Goal: Task Accomplishment & Management: Manage account settings

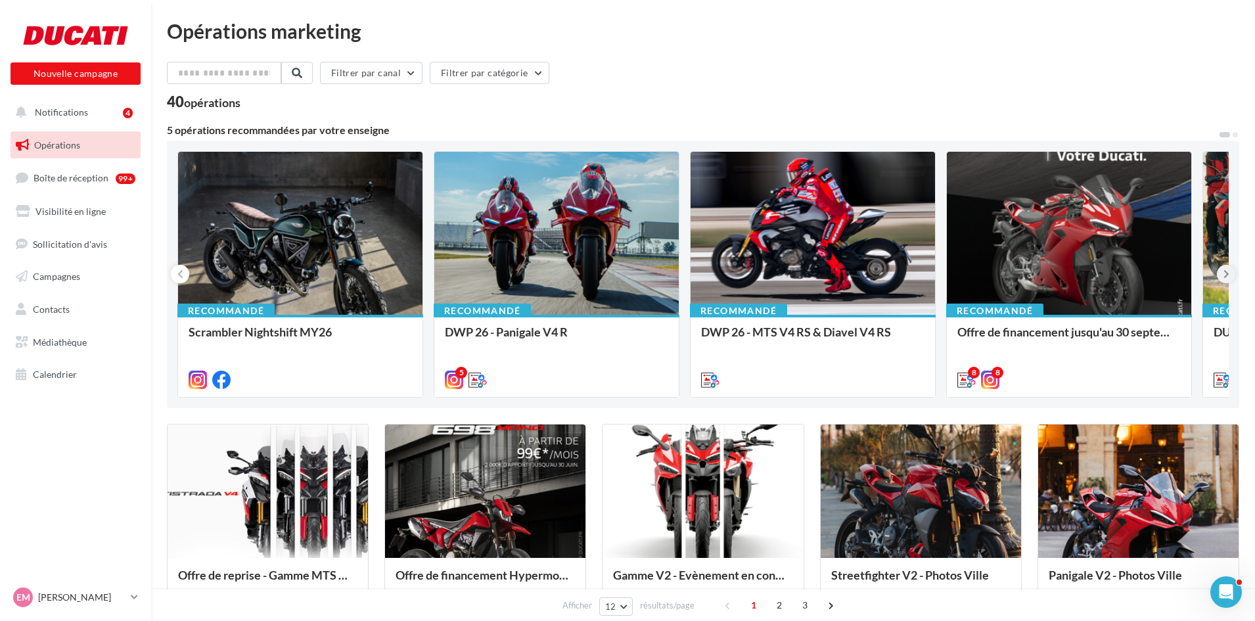
click at [1225, 273] on icon at bounding box center [1226, 273] width 6 height 13
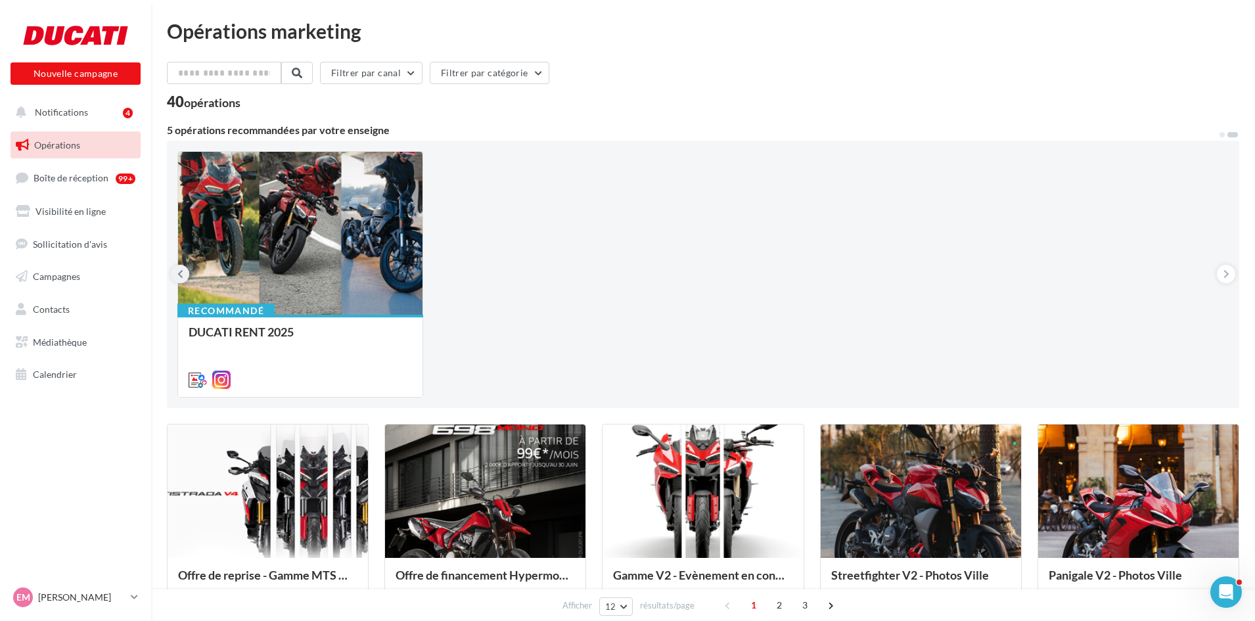
click at [187, 277] on button at bounding box center [180, 274] width 18 height 18
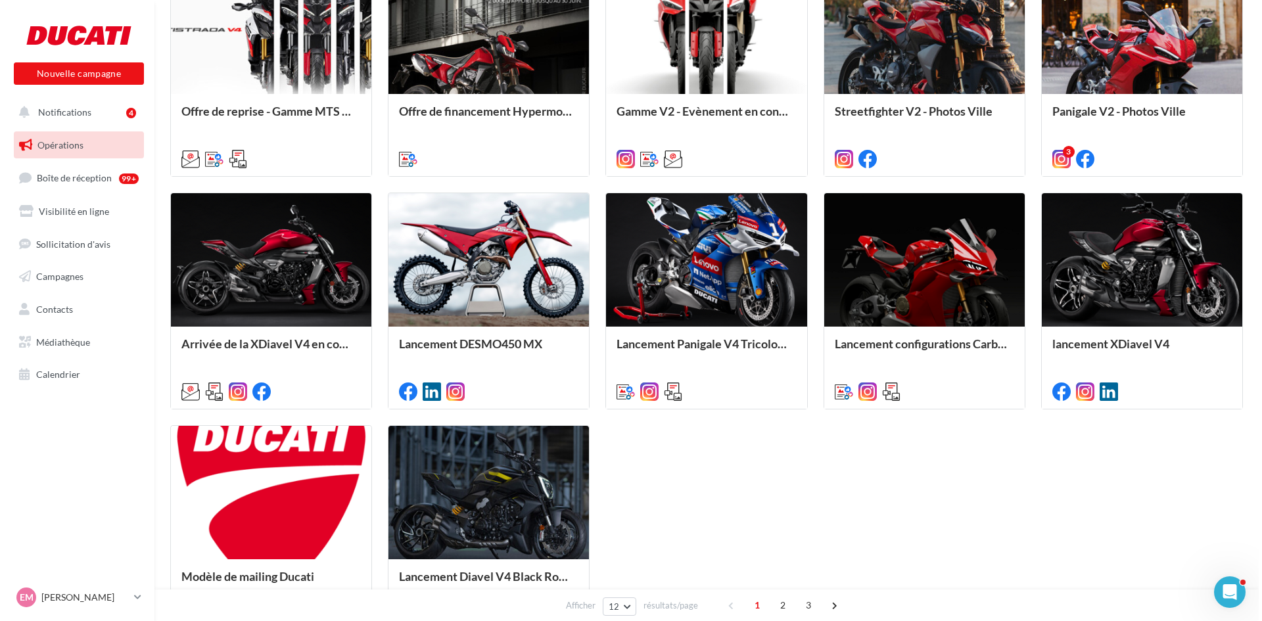
scroll to position [463, 0]
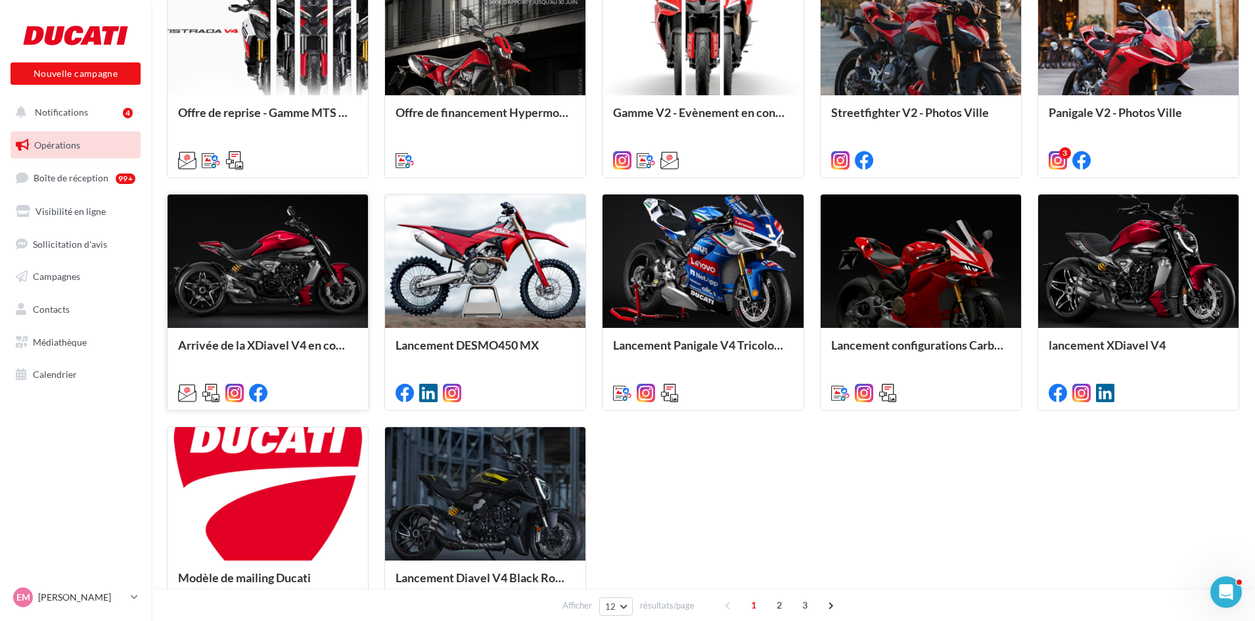
click at [225, 276] on div at bounding box center [268, 261] width 200 height 135
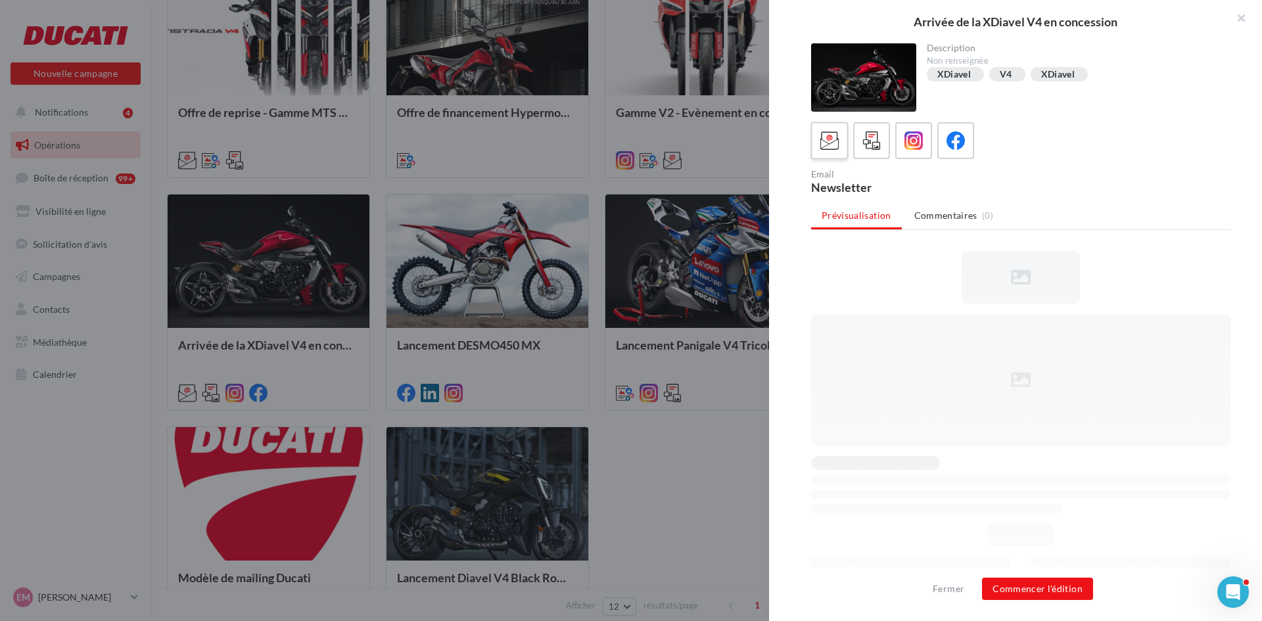
scroll to position [0, 0]
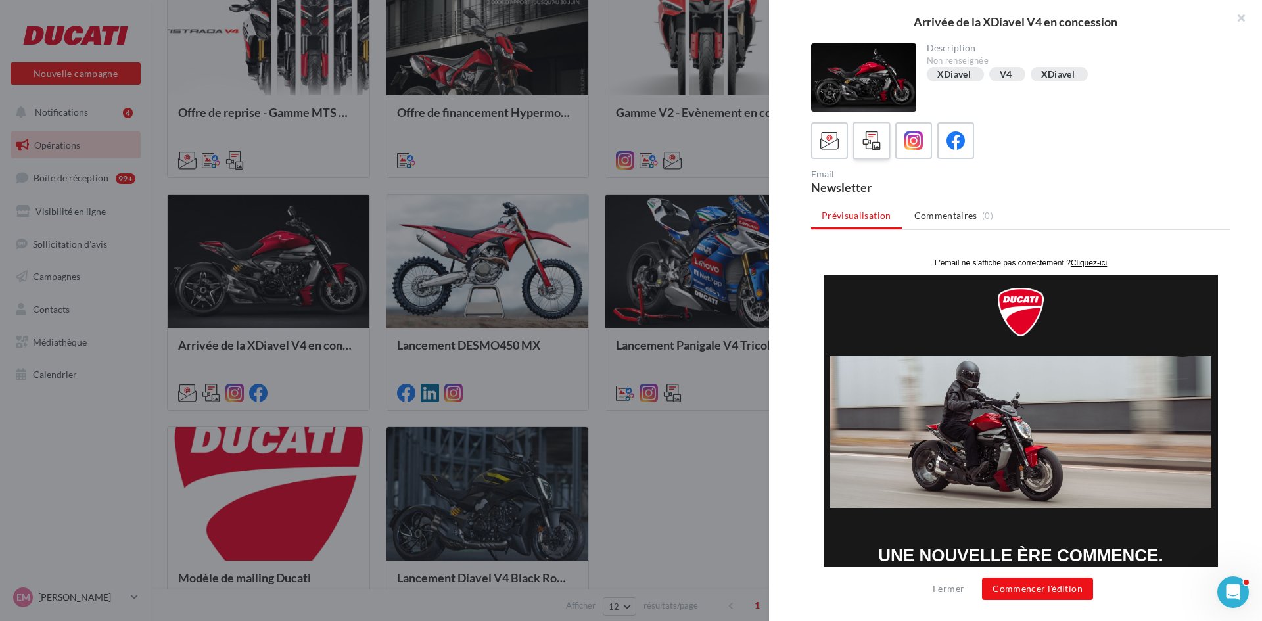
click at [862, 139] on icon at bounding box center [871, 140] width 19 height 19
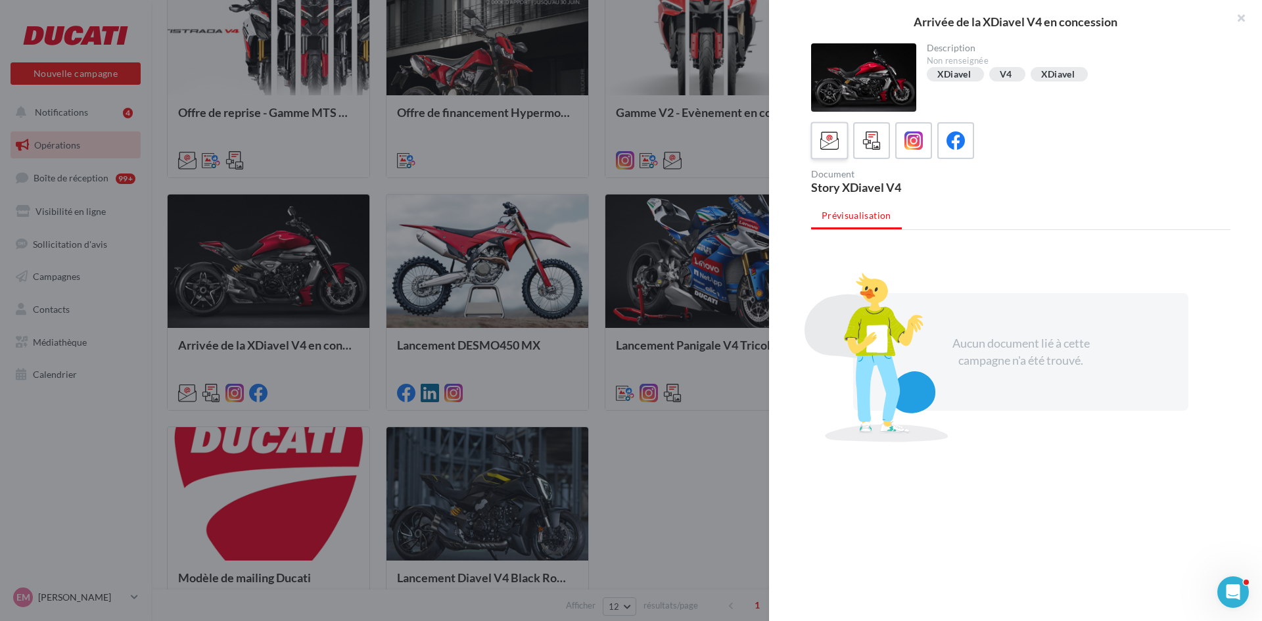
click at [840, 139] on div at bounding box center [829, 141] width 24 height 24
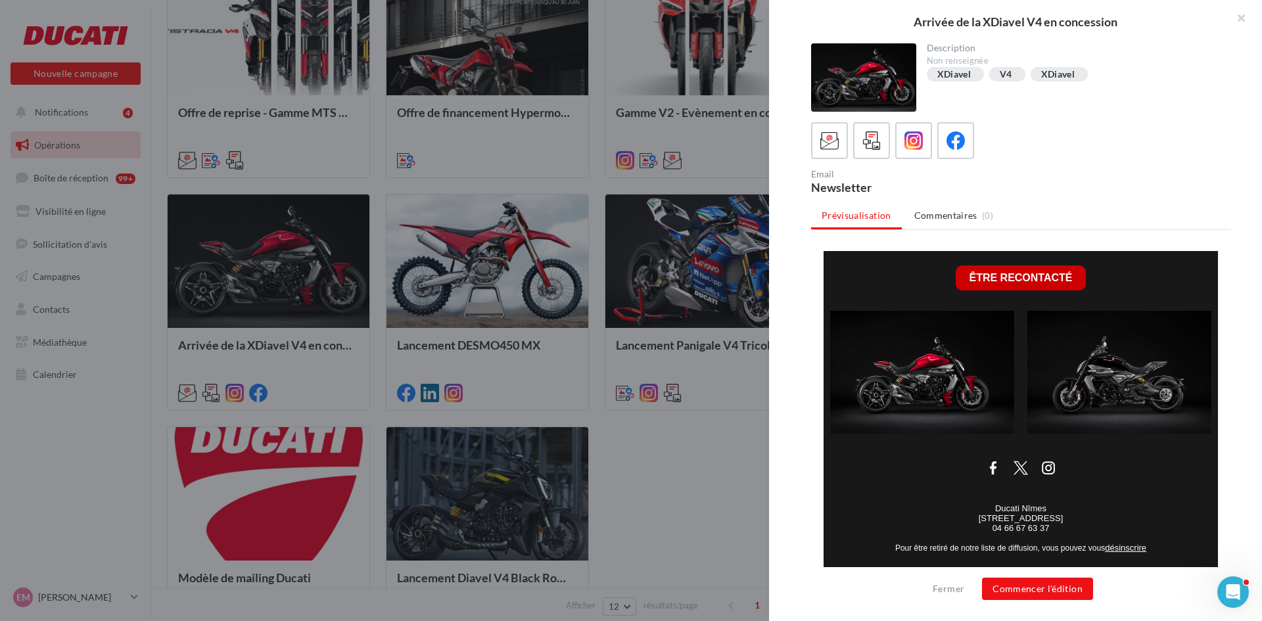
scroll to position [453, 0]
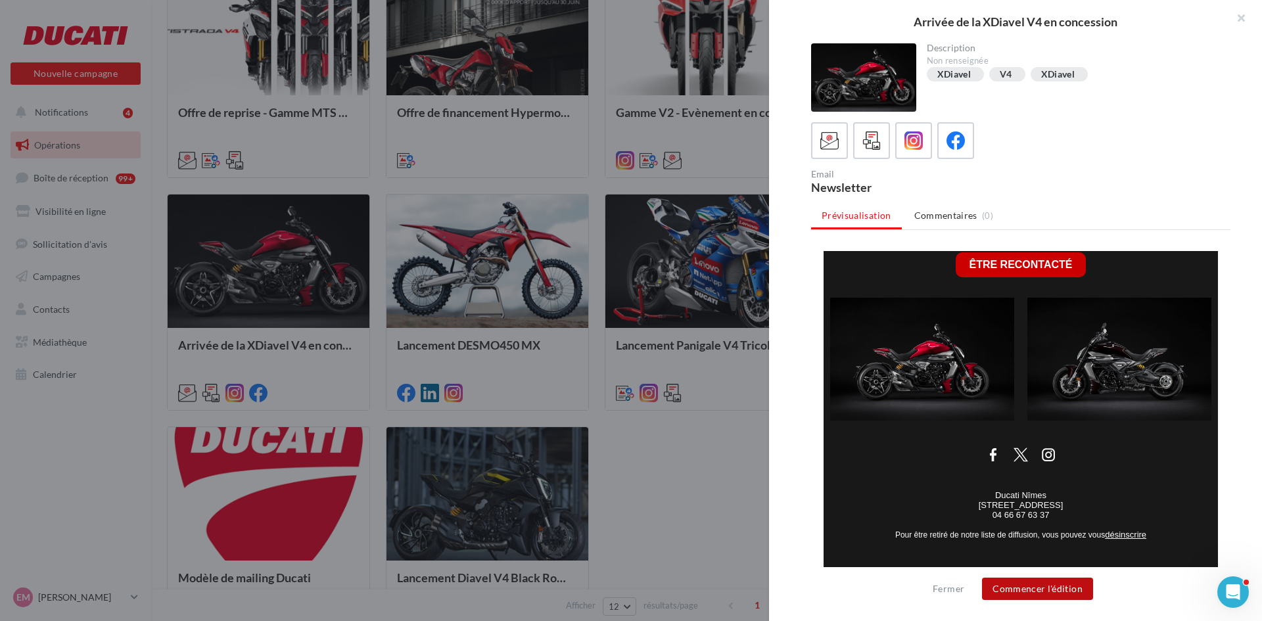
click at [1020, 586] on button "Commencer l'édition" at bounding box center [1037, 589] width 111 height 22
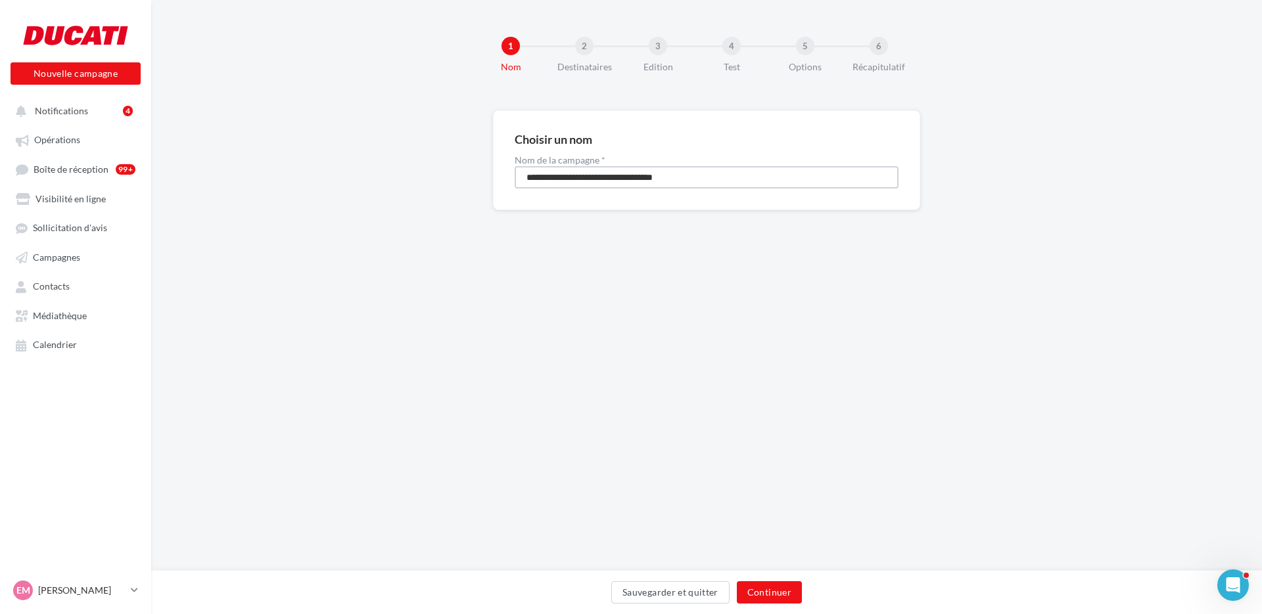
click at [678, 179] on input "**********" at bounding box center [706, 177] width 384 height 22
click at [690, 179] on input "**********" at bounding box center [706, 177] width 384 height 22
click at [760, 605] on div "Sauvegarder et quitter Continuer" at bounding box center [706, 595] width 1089 height 28
click at [765, 599] on button "Continuer" at bounding box center [769, 592] width 65 height 22
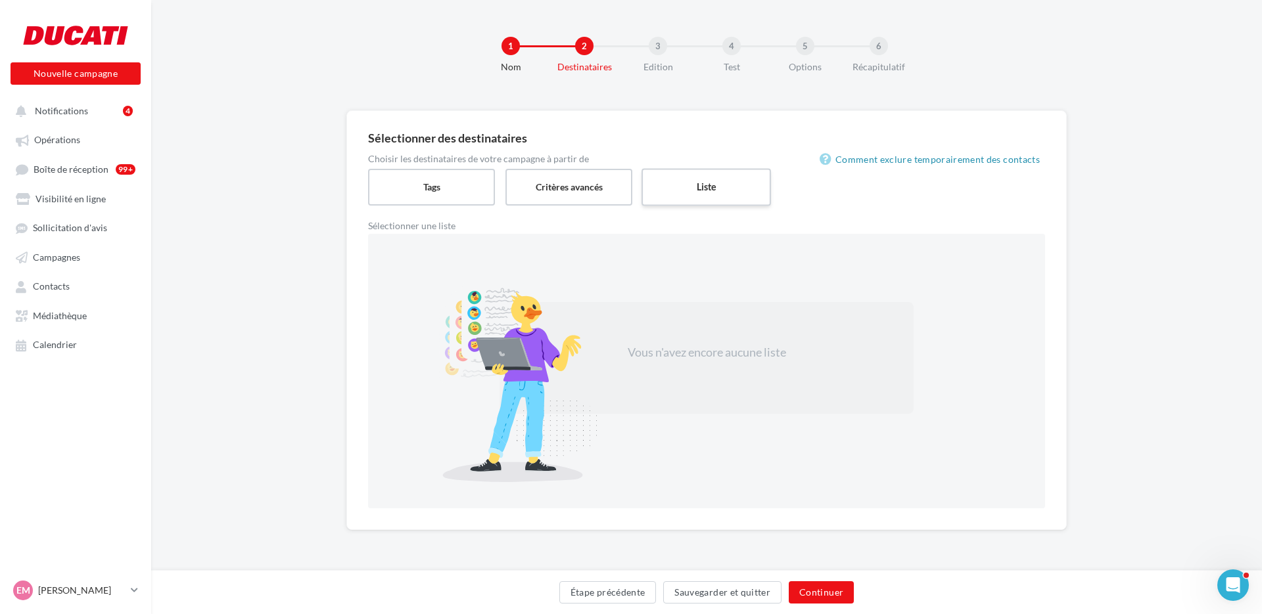
click at [703, 194] on label "Liste" at bounding box center [705, 186] width 129 height 37
click at [72, 175] on span "Boîte de réception" at bounding box center [71, 169] width 75 height 11
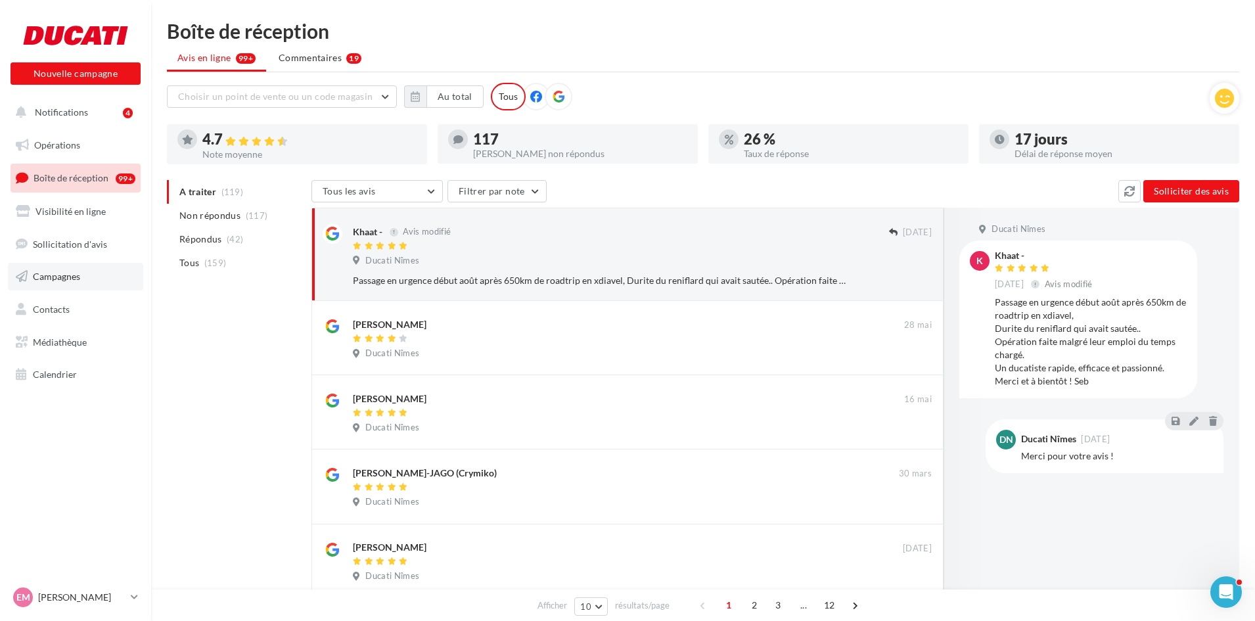
click at [25, 279] on icon at bounding box center [22, 276] width 12 height 17
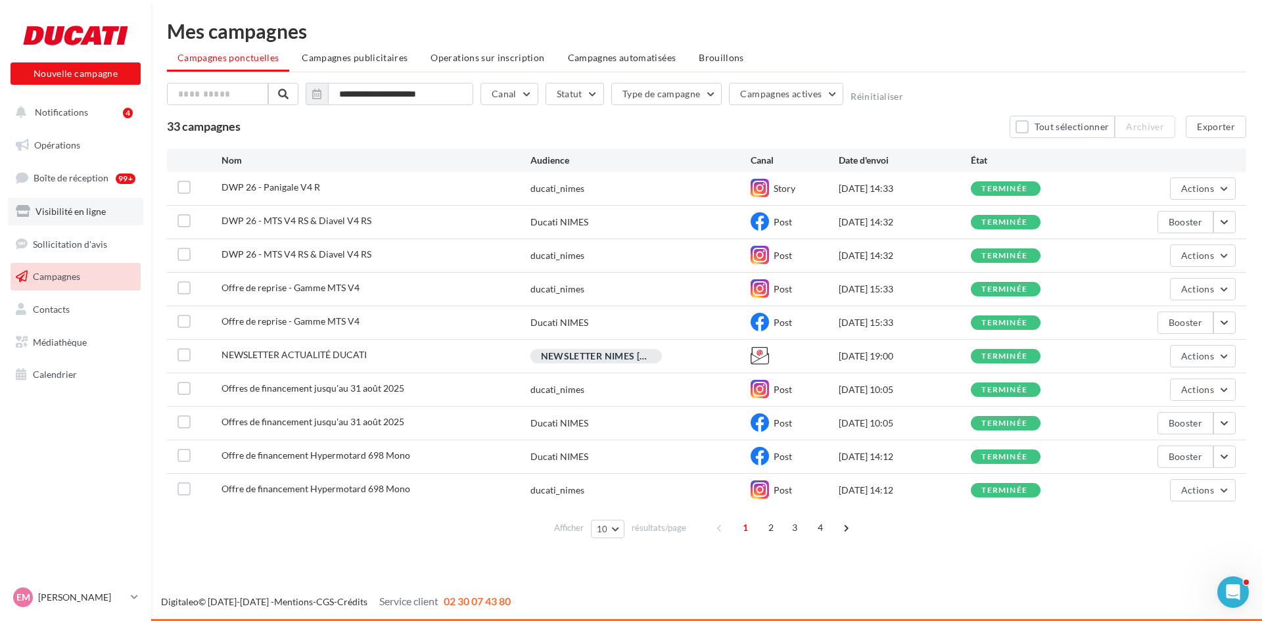
click at [55, 216] on span "Visibilité en ligne" at bounding box center [70, 211] width 70 height 11
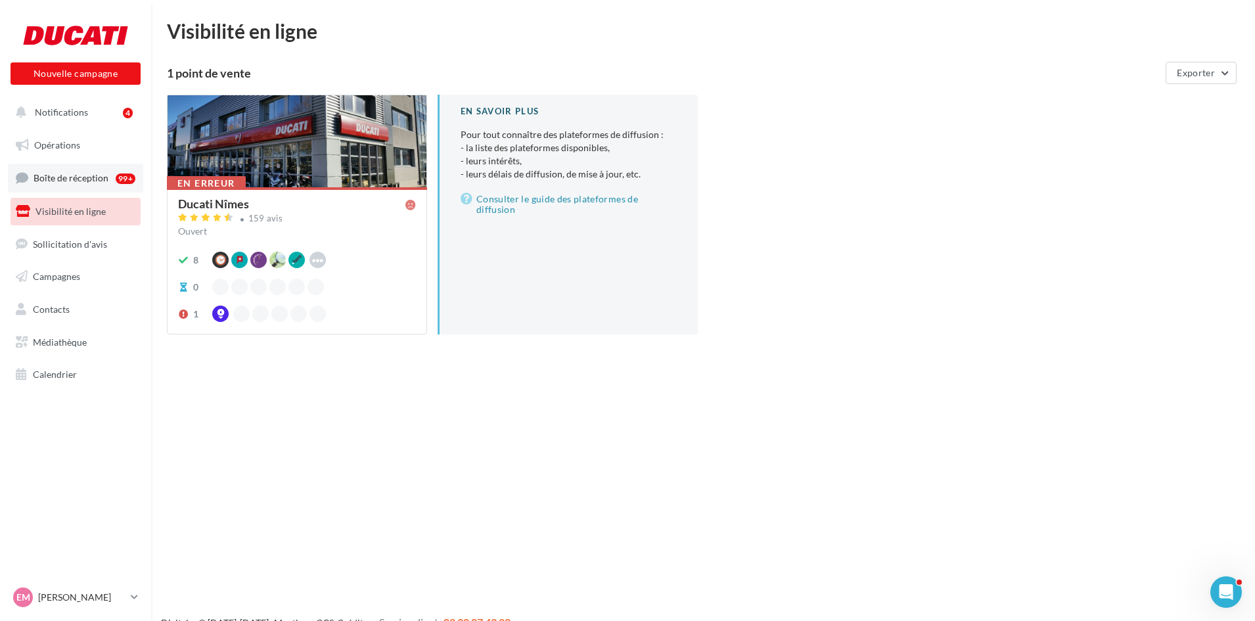
click at [53, 183] on span "Boîte de réception" at bounding box center [71, 177] width 75 height 11
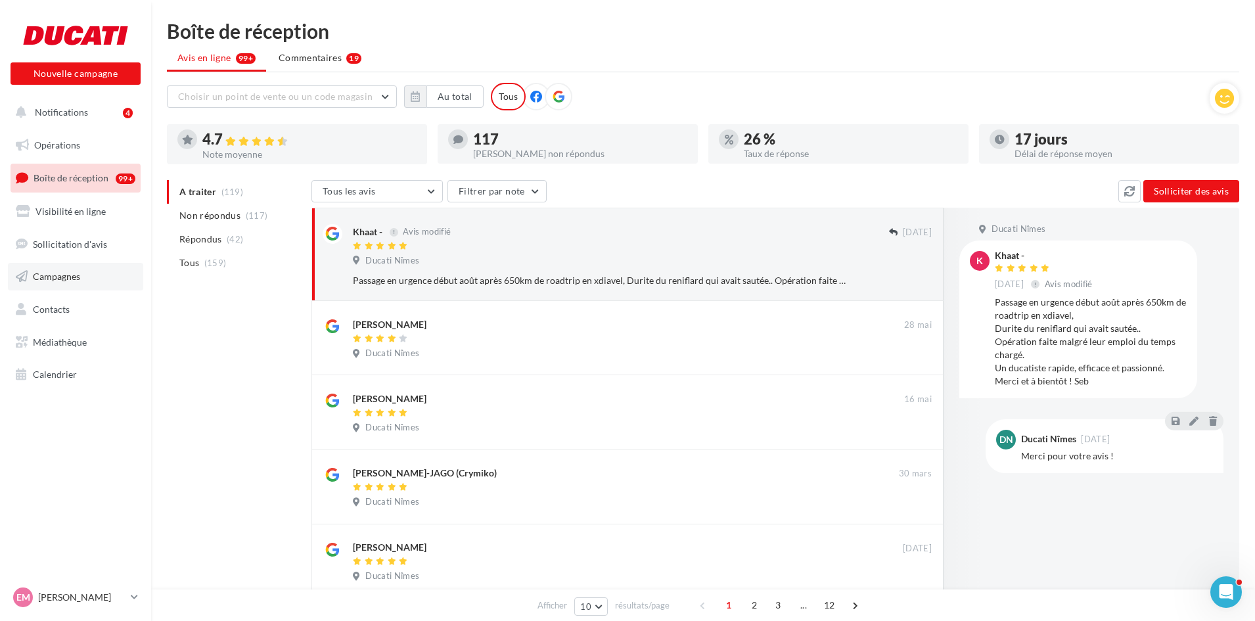
click at [72, 283] on link "Campagnes" at bounding box center [75, 277] width 135 height 28
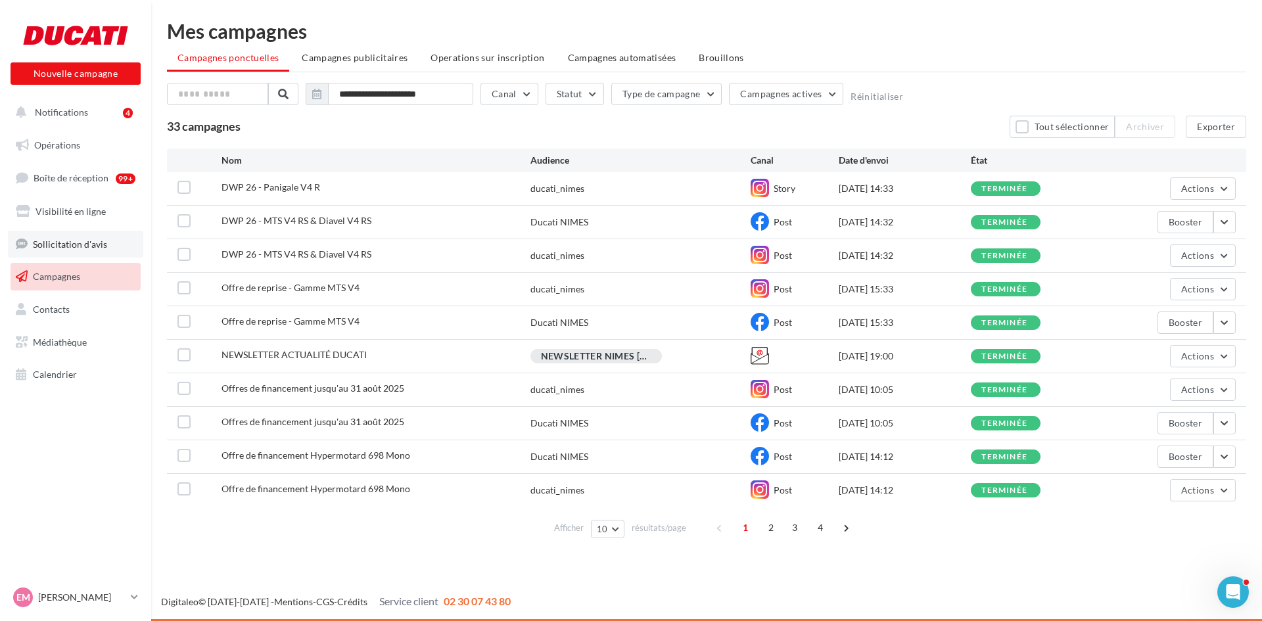
click at [64, 250] on link "Sollicitation d'avis" at bounding box center [75, 245] width 135 height 28
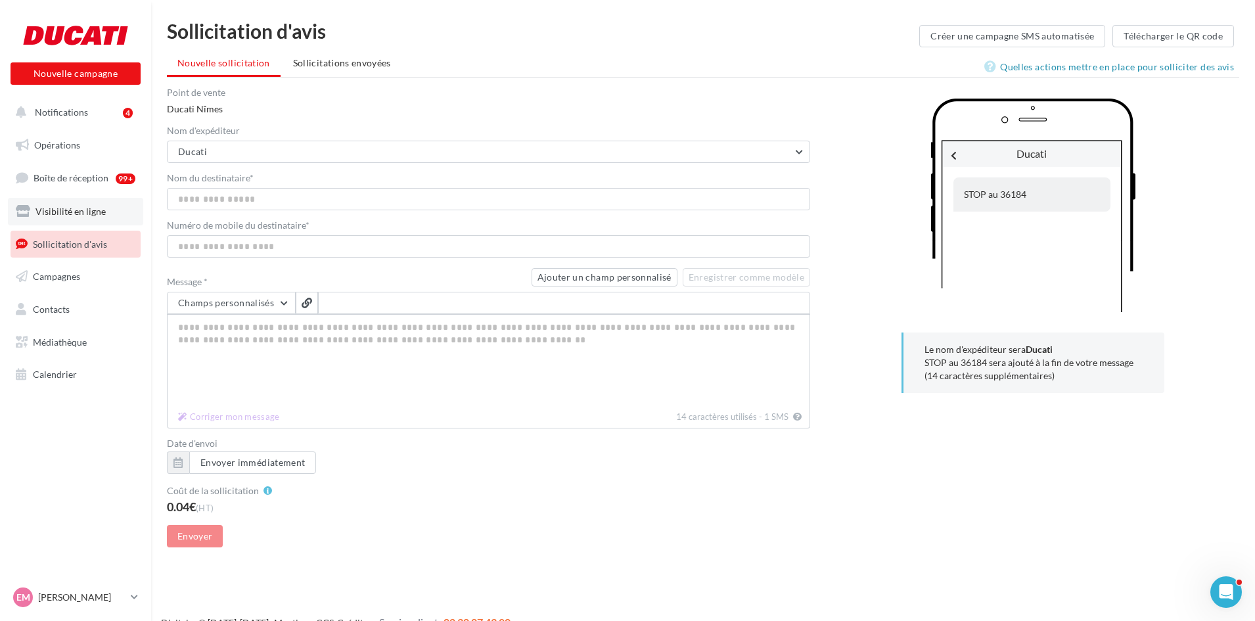
click at [64, 212] on span "Visibilité en ligne" at bounding box center [70, 211] width 70 height 11
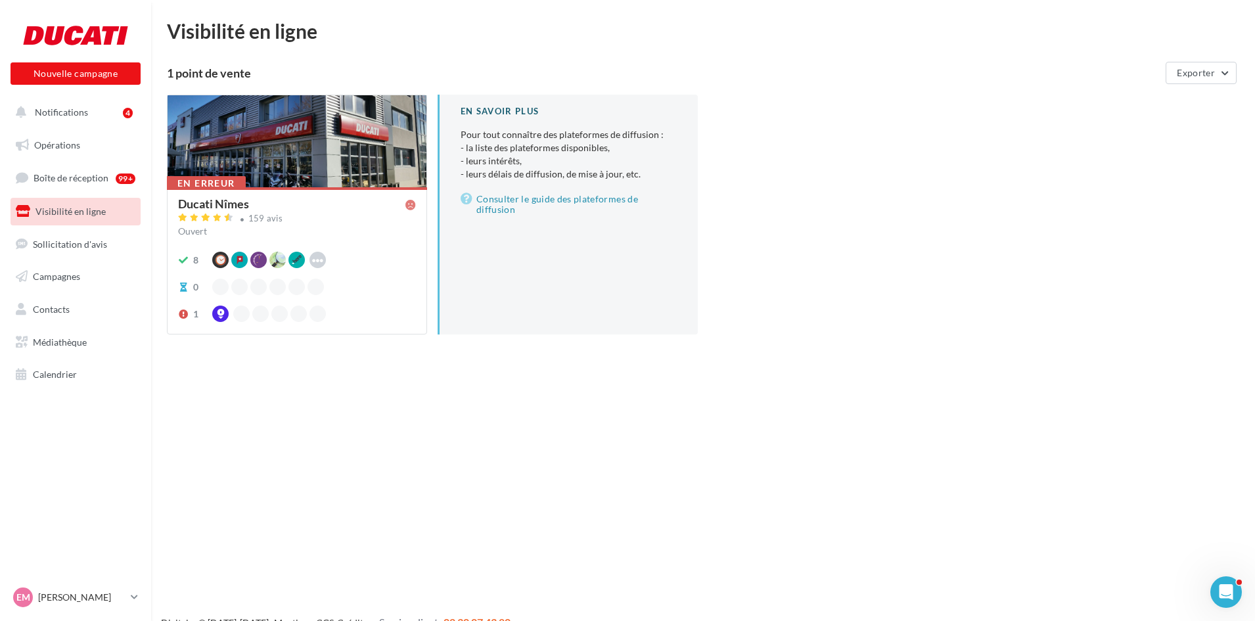
click at [305, 175] on div at bounding box center [297, 141] width 259 height 93
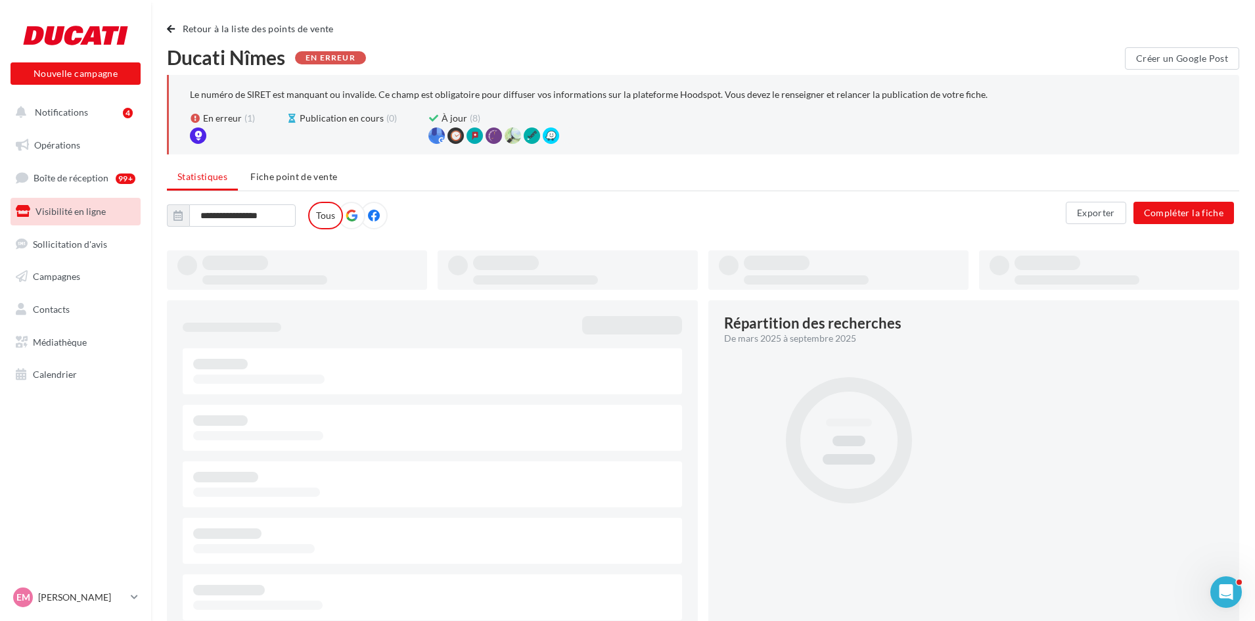
type input "**********"
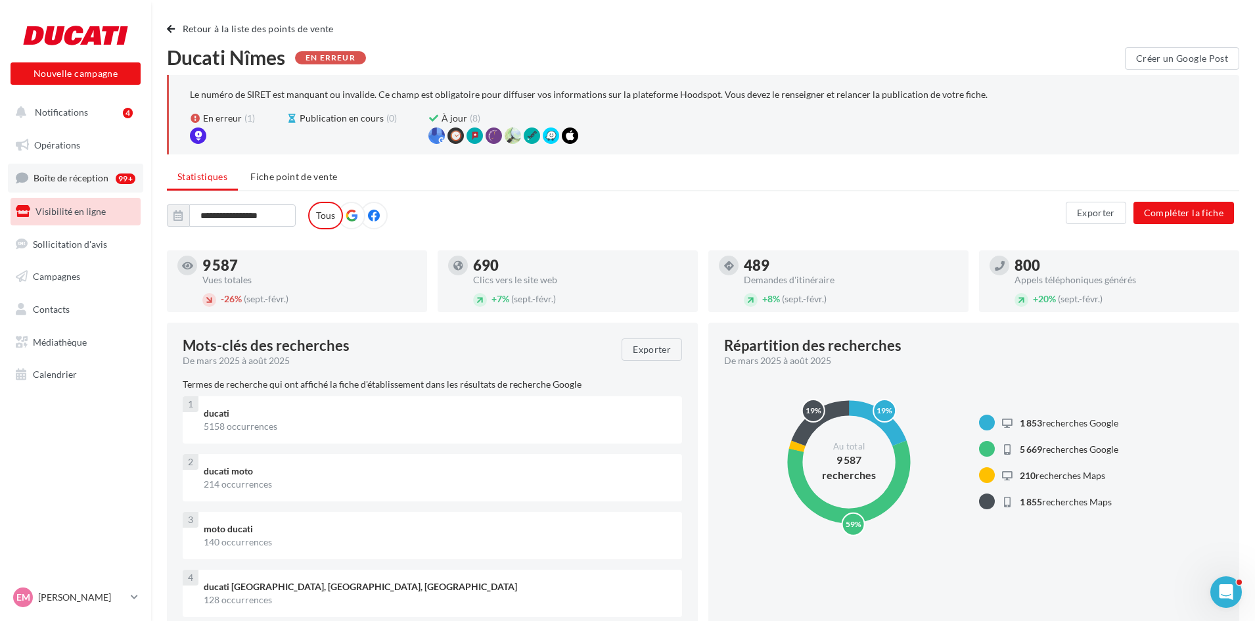
click at [66, 177] on span "Boîte de réception" at bounding box center [71, 177] width 75 height 11
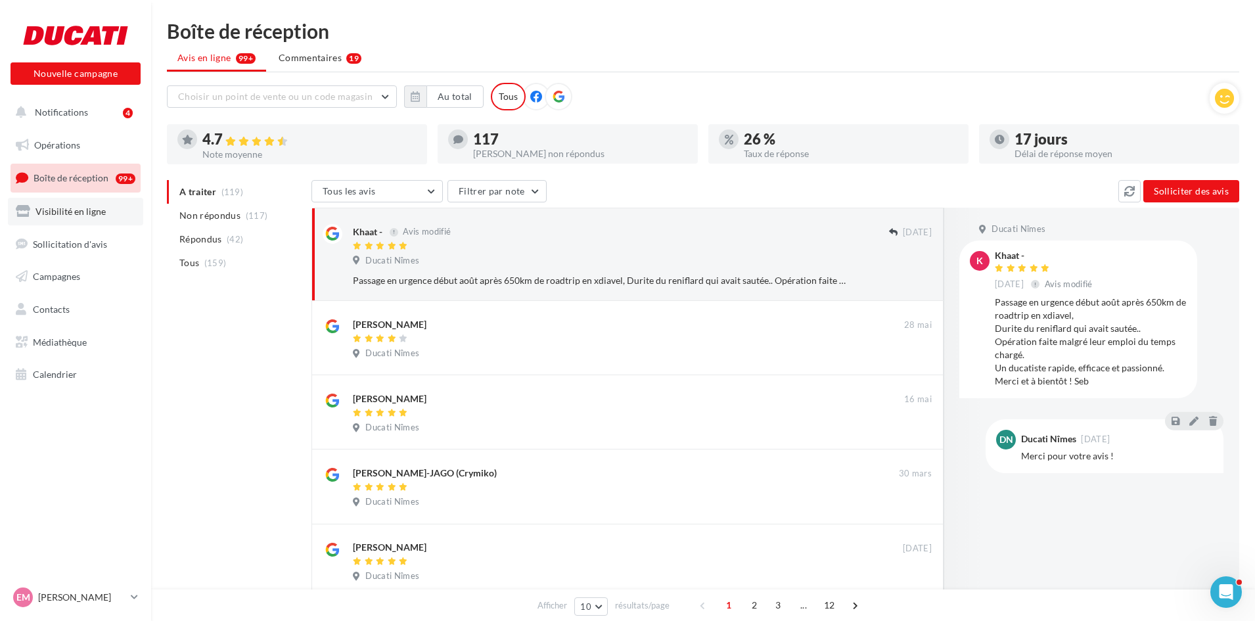
click at [102, 215] on span "Visibilité en ligne" at bounding box center [70, 211] width 70 height 11
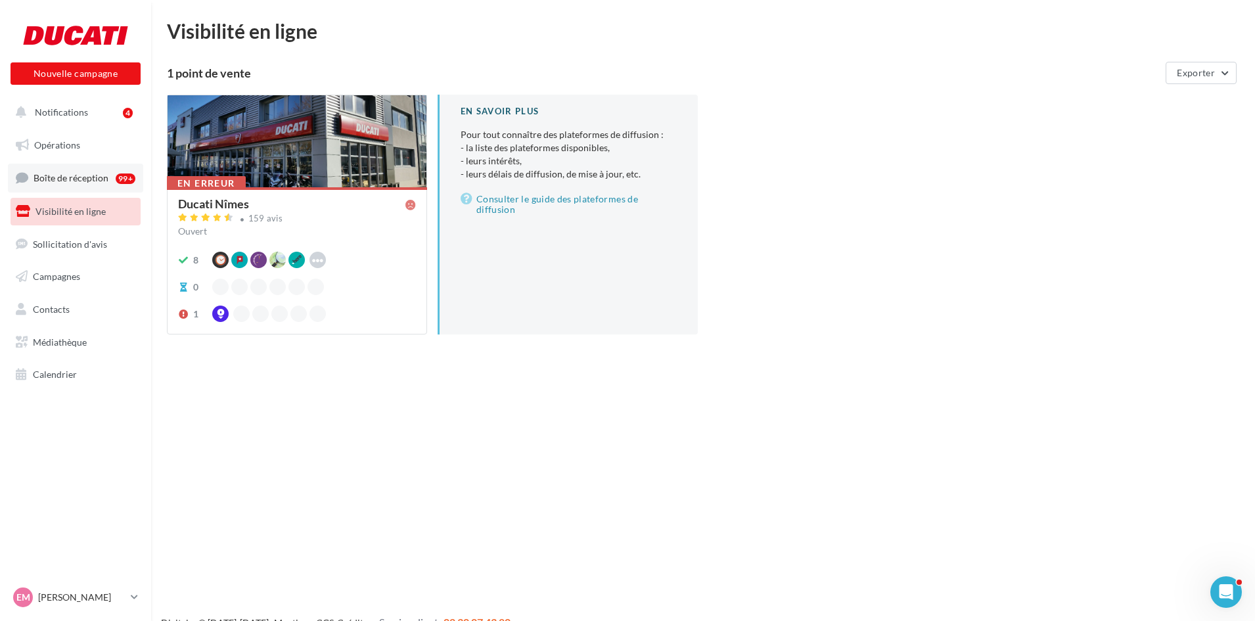
click at [84, 188] on link "Boîte de réception 99+" at bounding box center [75, 178] width 135 height 28
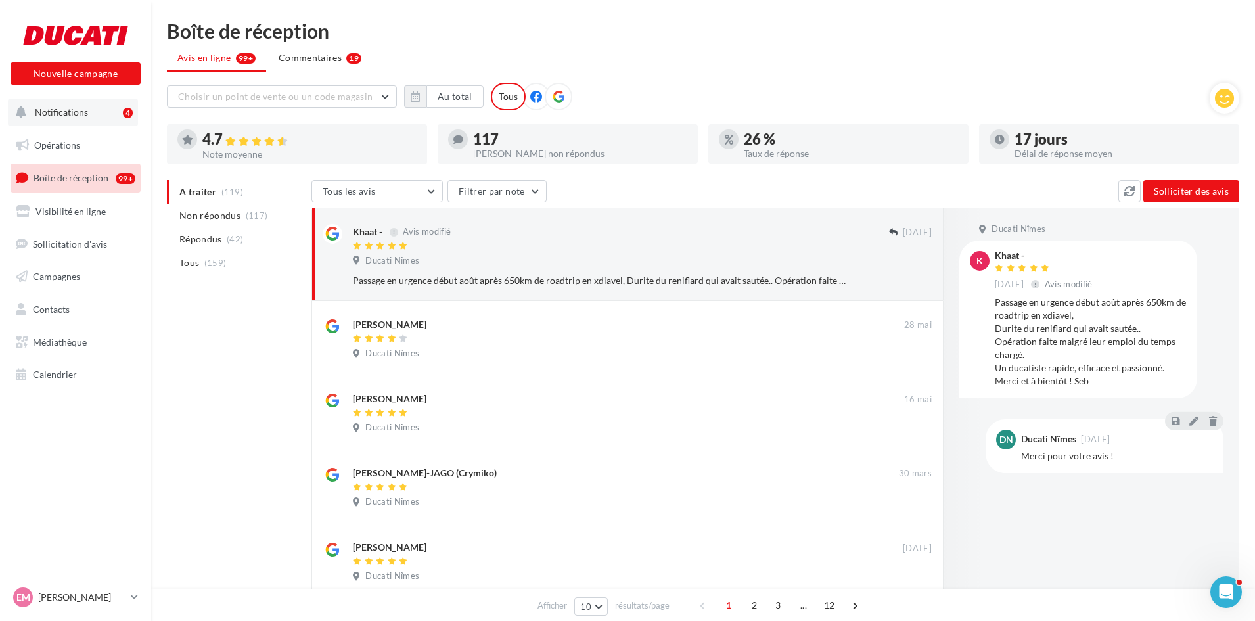
click at [88, 113] on button "Notifications 4" at bounding box center [73, 113] width 130 height 28
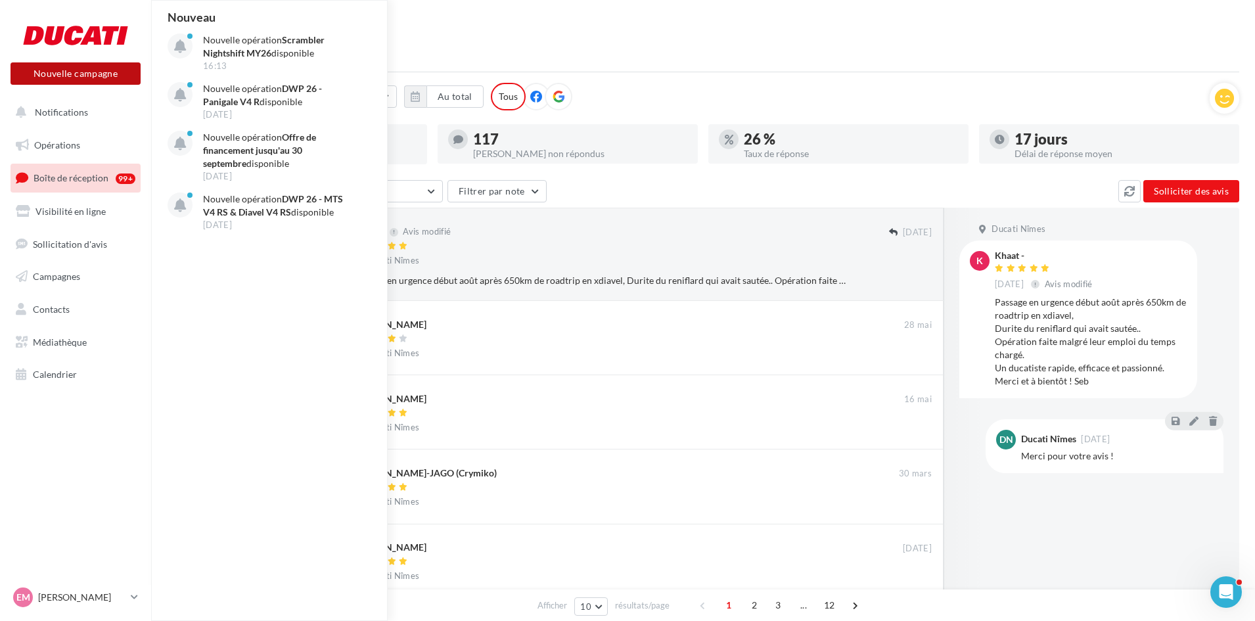
click at [92, 78] on button "Nouvelle campagne" at bounding box center [76, 73] width 130 height 22
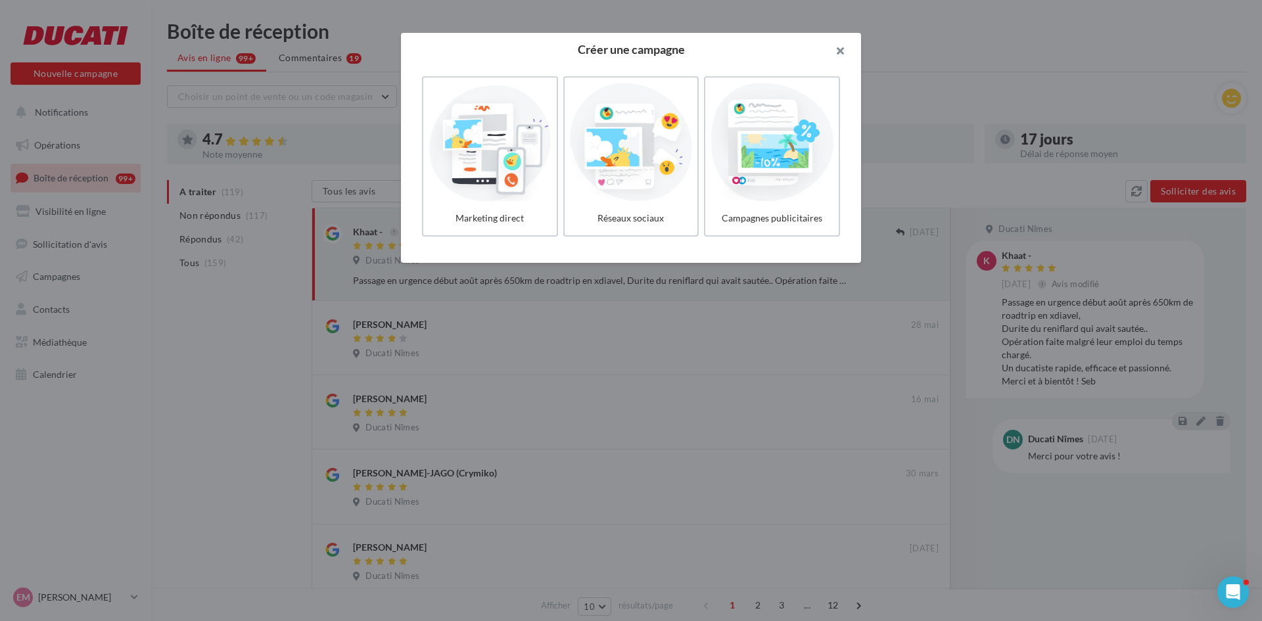
click at [840, 51] on button "button" at bounding box center [834, 52] width 53 height 39
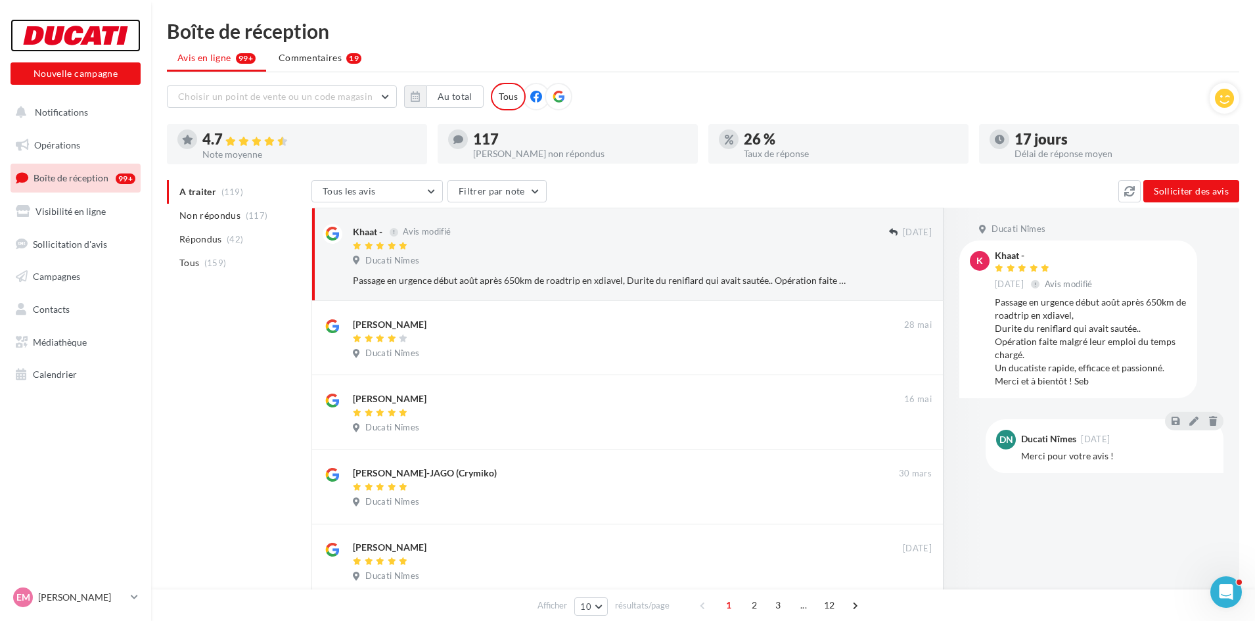
click at [104, 47] on div at bounding box center [75, 35] width 105 height 33
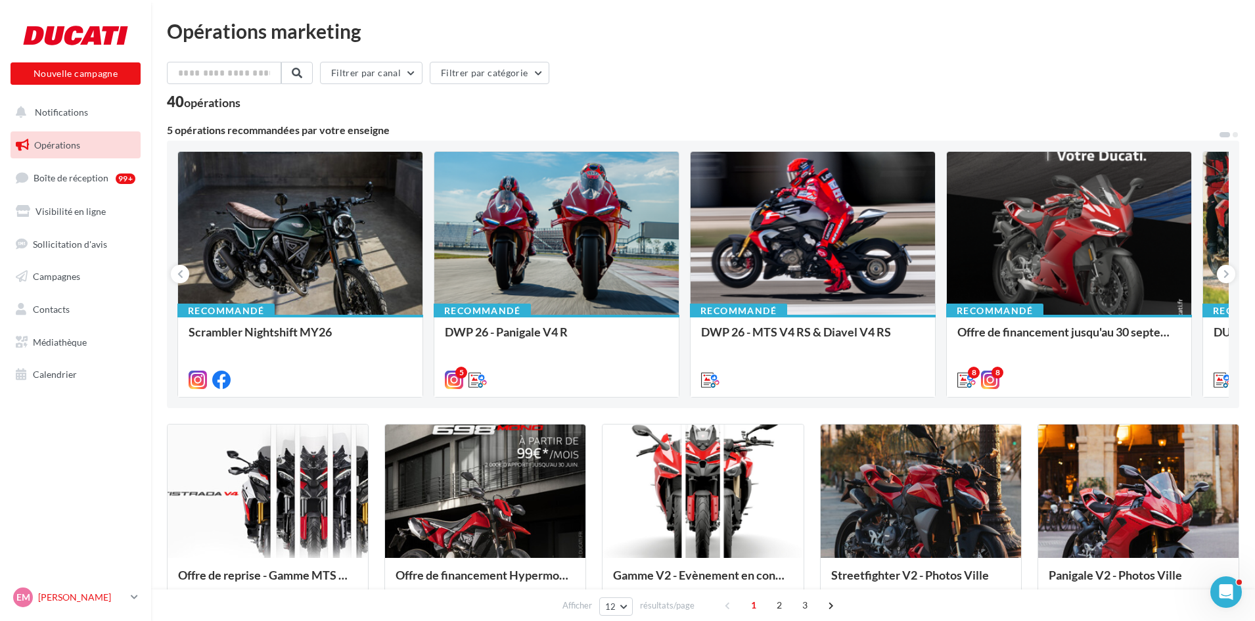
click at [81, 589] on div "EM [PERSON_NAME]-[PERSON_NAME]" at bounding box center [69, 597] width 112 height 20
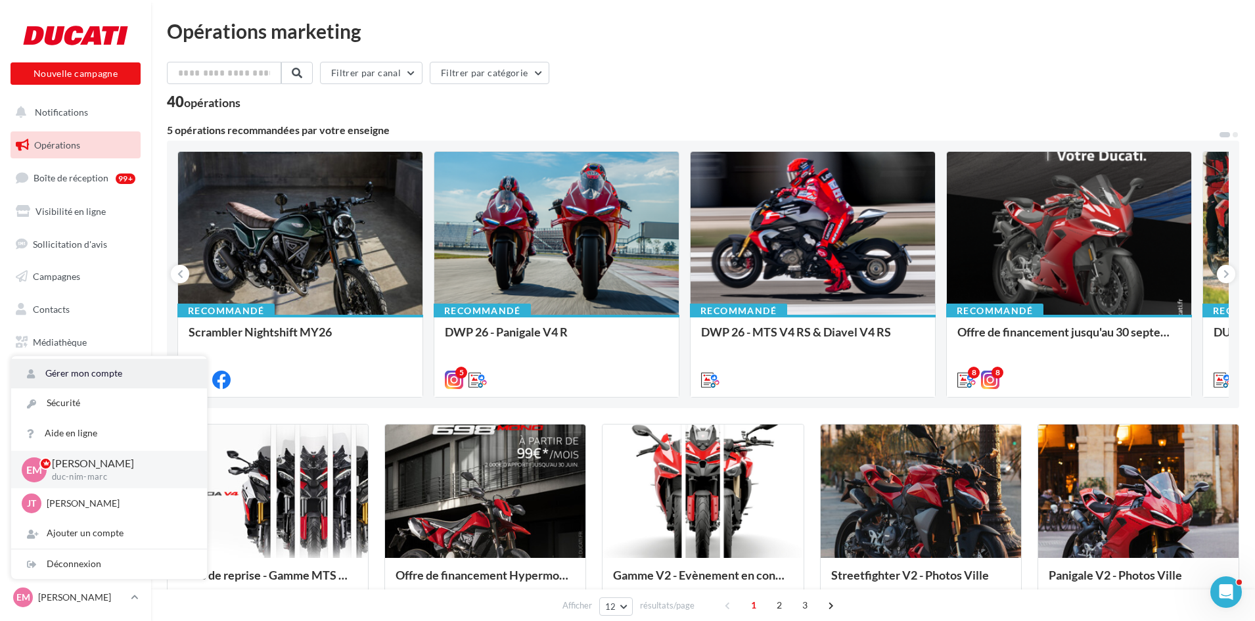
click at [91, 373] on link "Gérer mon compte" at bounding box center [109, 374] width 196 height 30
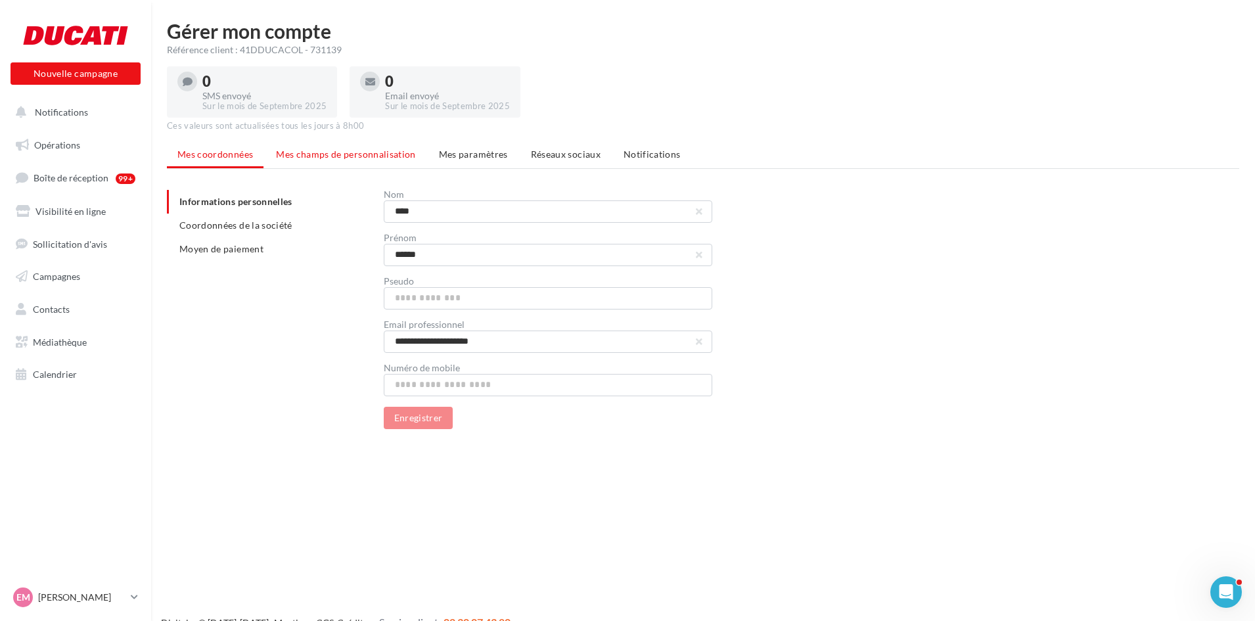
click at [345, 159] on span "Mes champs de personnalisation" at bounding box center [346, 153] width 140 height 11
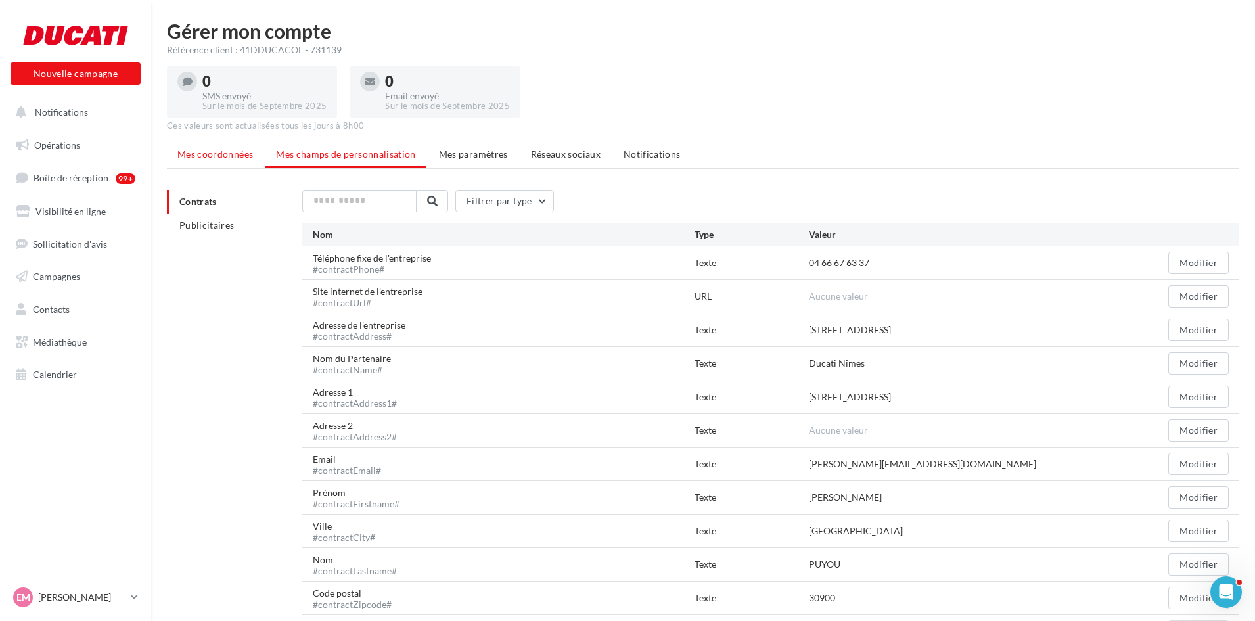
click at [202, 149] on span "Mes coordonnées" at bounding box center [215, 153] width 76 height 11
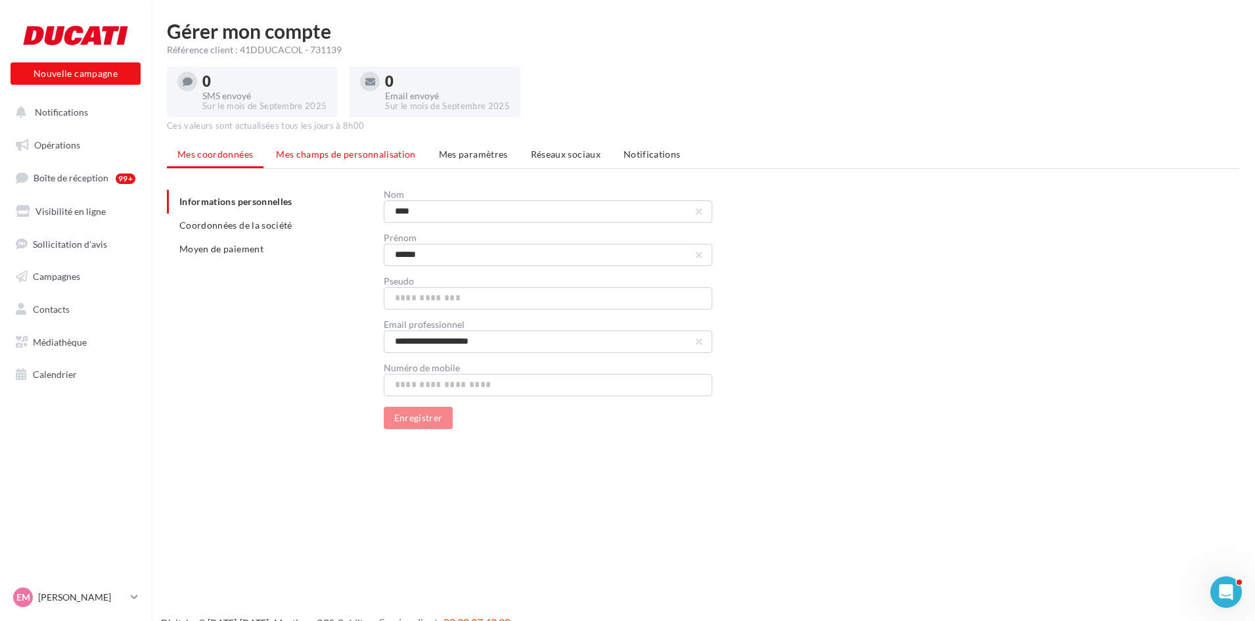
click at [378, 148] on span "Mes champs de personnalisation" at bounding box center [346, 153] width 140 height 11
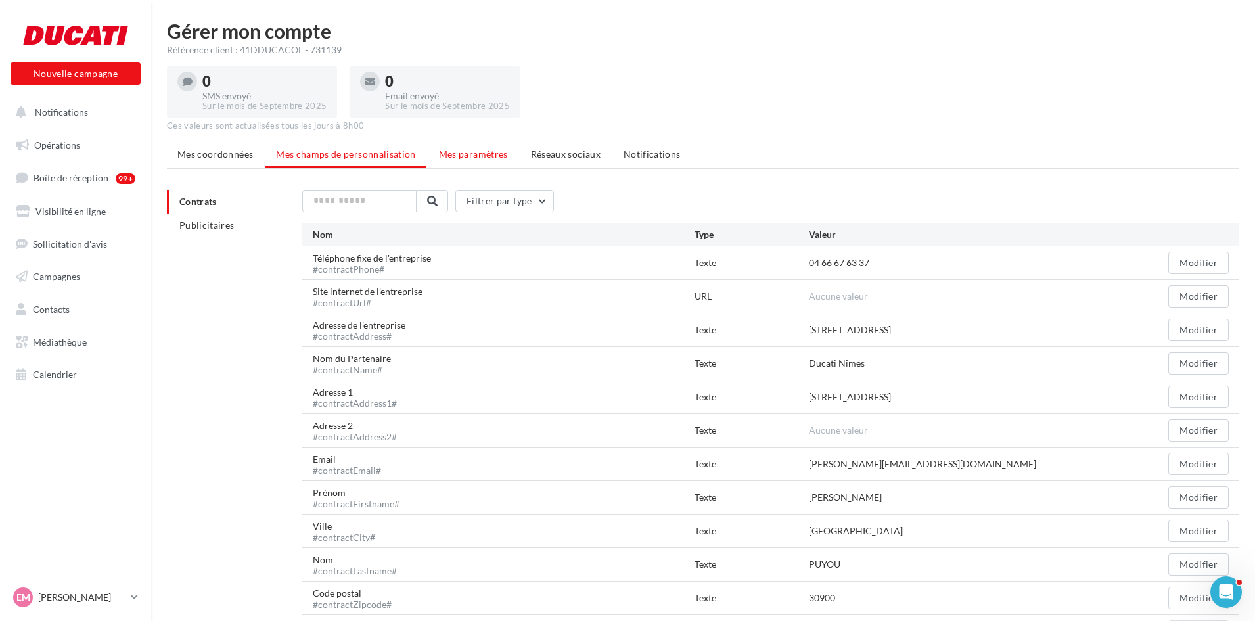
click at [474, 152] on span "Mes paramètres" at bounding box center [473, 153] width 69 height 11
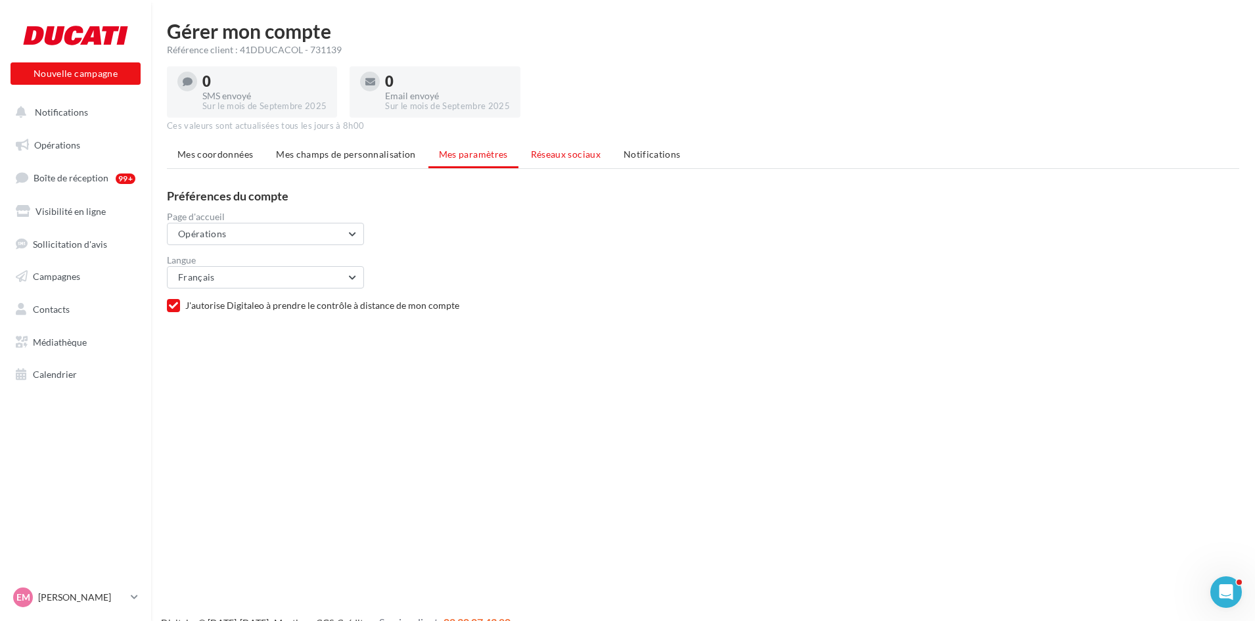
click at [549, 152] on span "Réseaux sociaux" at bounding box center [566, 153] width 70 height 11
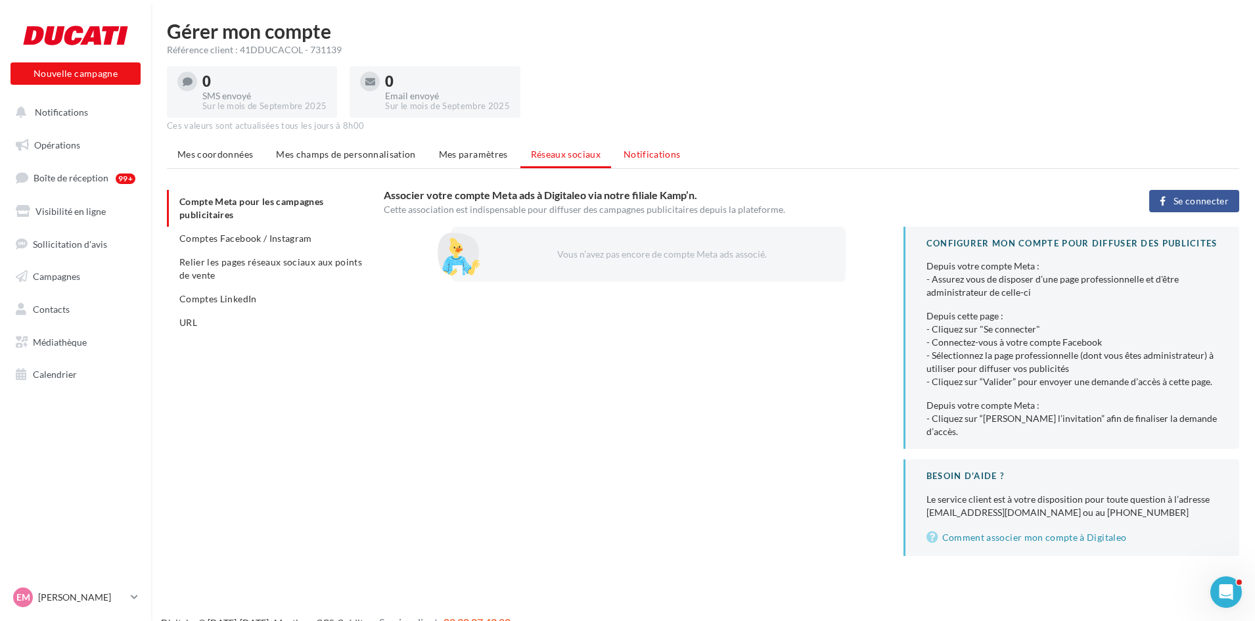
click at [666, 152] on span "Notifications" at bounding box center [652, 153] width 57 height 11
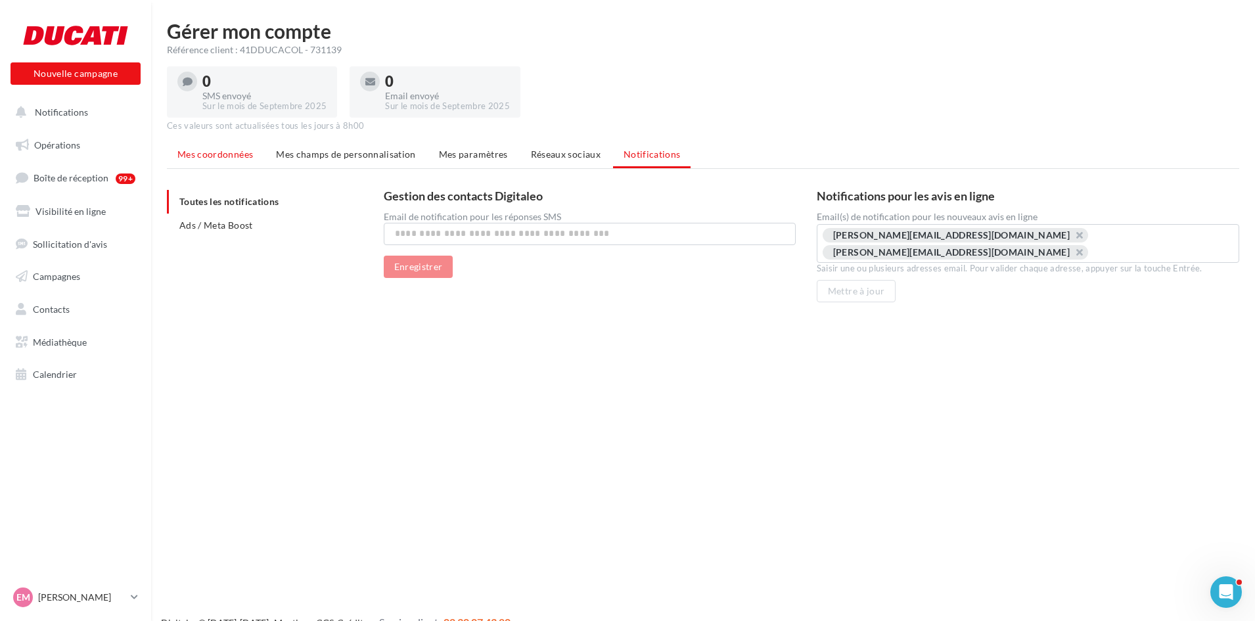
click at [218, 154] on span "Mes coordonnées" at bounding box center [215, 153] width 76 height 11
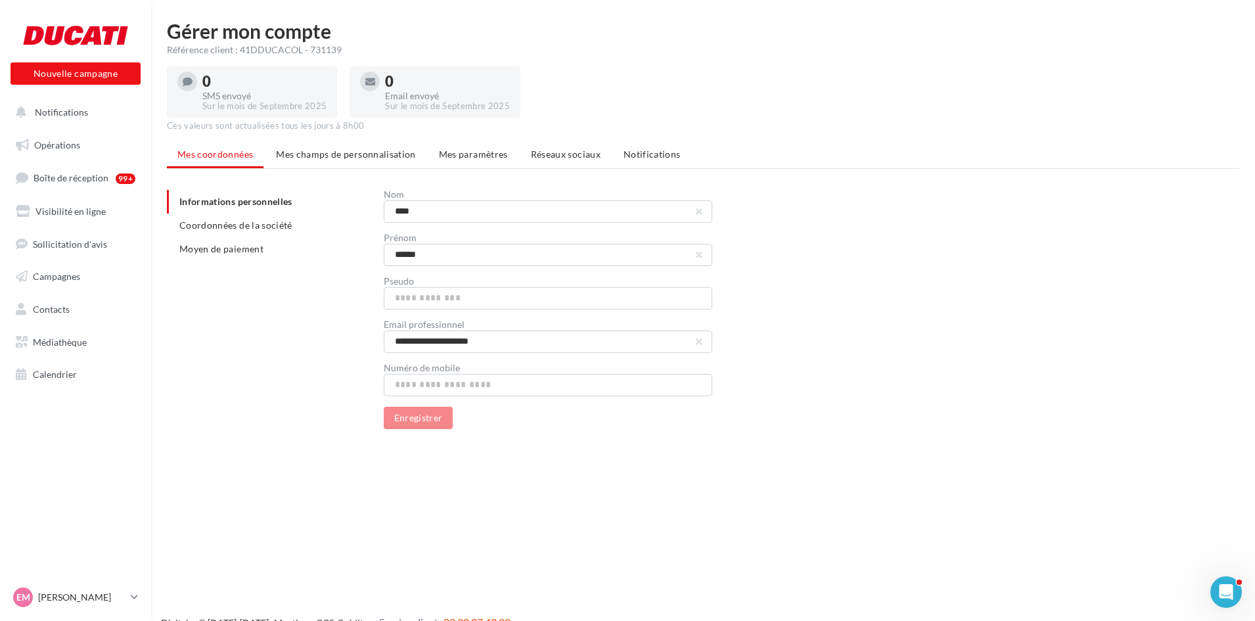
drag, startPoint x: 235, startPoint y: 48, endPoint x: 339, endPoint y: 43, distance: 103.9
click at [339, 43] on div "Gérer mon compte Référence client : 41DDUCACOL - 731139" at bounding box center [703, 38] width 1072 height 35
click at [327, 53] on div "Référence client : 41DDUCACOL - 731139" at bounding box center [703, 49] width 1072 height 13
drag, startPoint x: 240, startPoint y: 49, endPoint x: 329, endPoint y: 49, distance: 89.4
click at [350, 51] on div "Référence client : 41DDUCACOL - 731139" at bounding box center [703, 49] width 1072 height 13
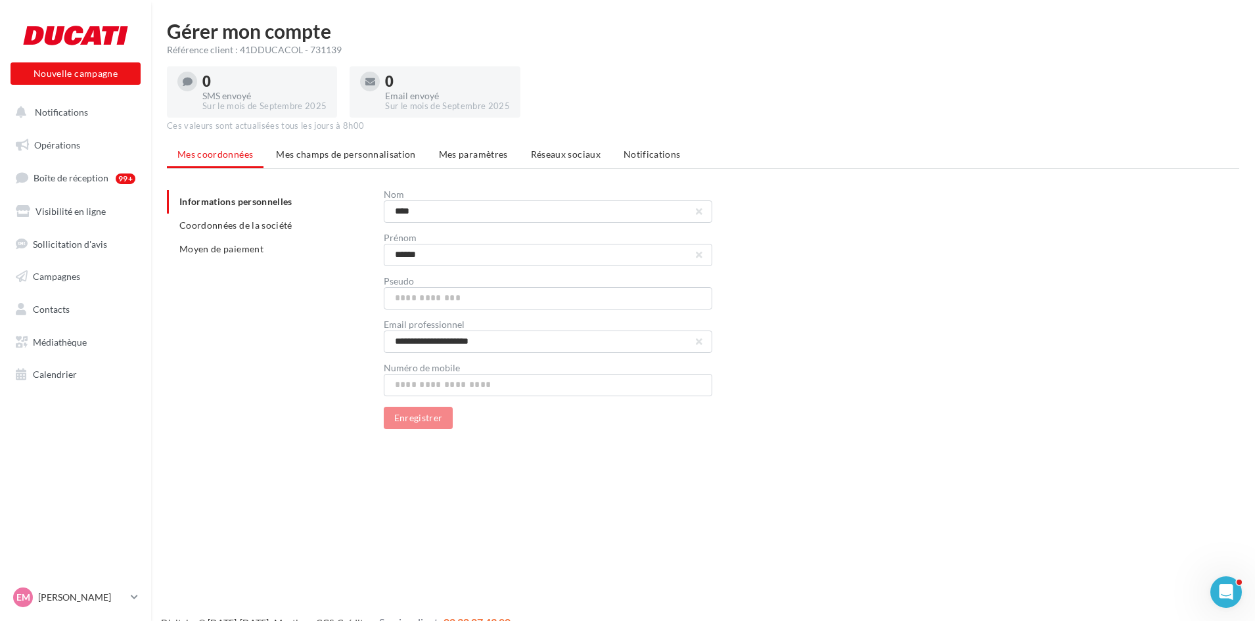
copy div "41DDUCACOL - 731139"
click at [141, 595] on div "EM [PERSON_NAME]-[PERSON_NAME]" at bounding box center [75, 603] width 151 height 36
click at [125, 596] on p "[PERSON_NAME]" at bounding box center [81, 597] width 87 height 13
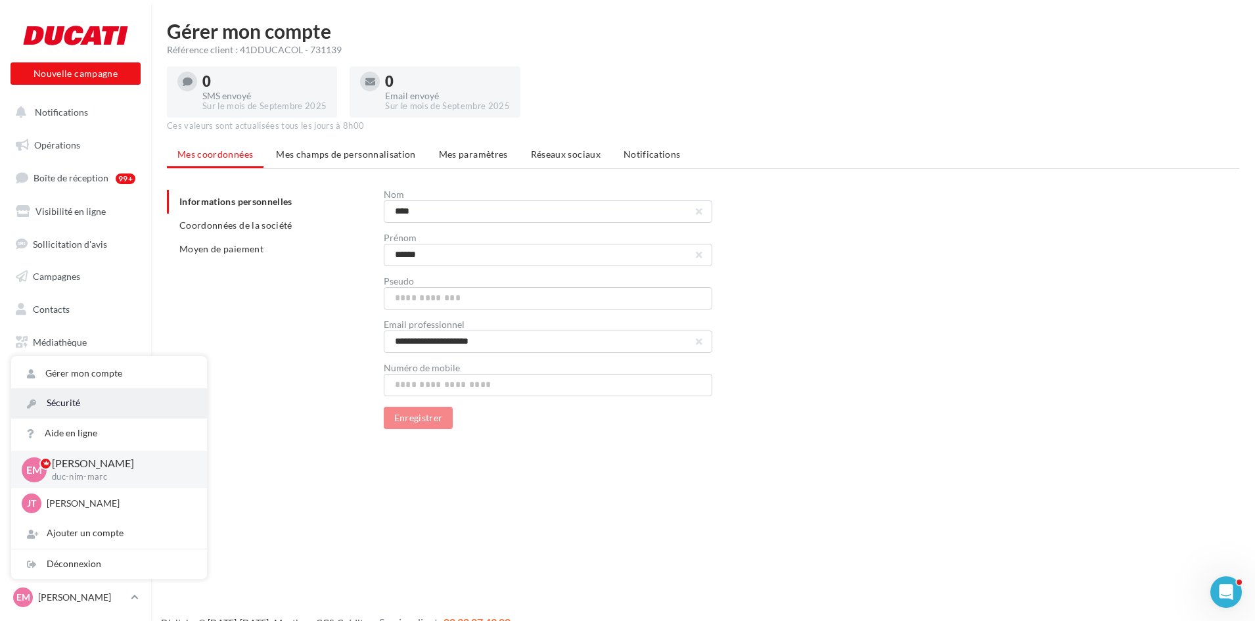
click at [80, 400] on link "Sécurité" at bounding box center [109, 403] width 196 height 30
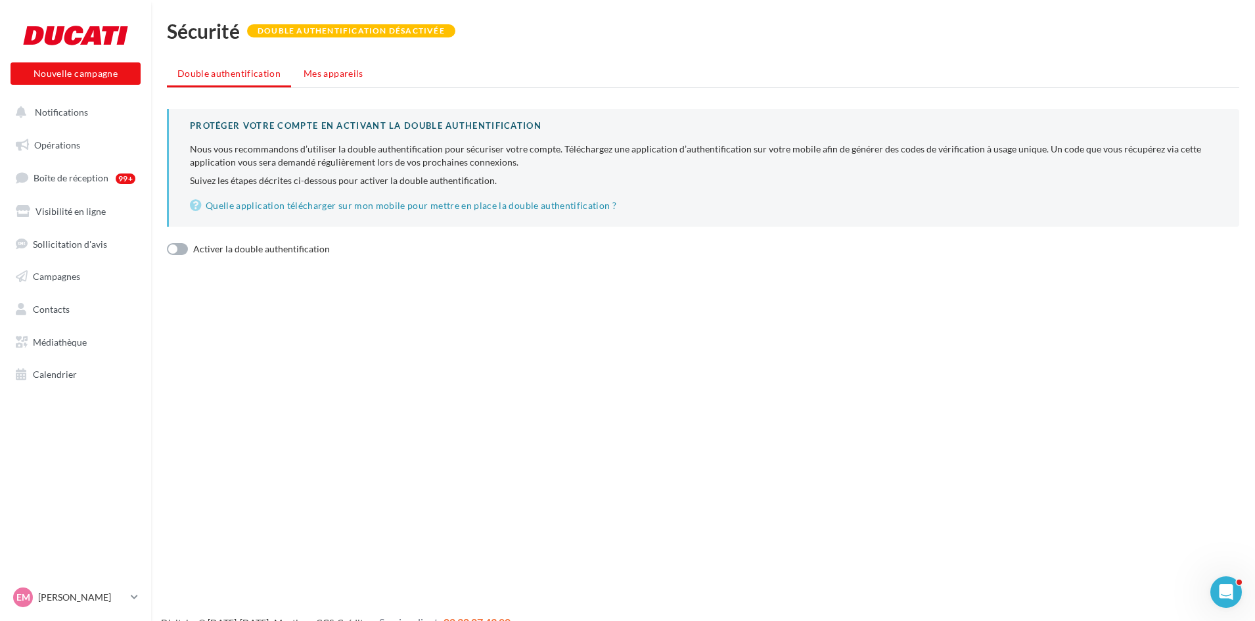
click at [301, 80] on li "Mes appareils" at bounding box center [333, 74] width 81 height 24
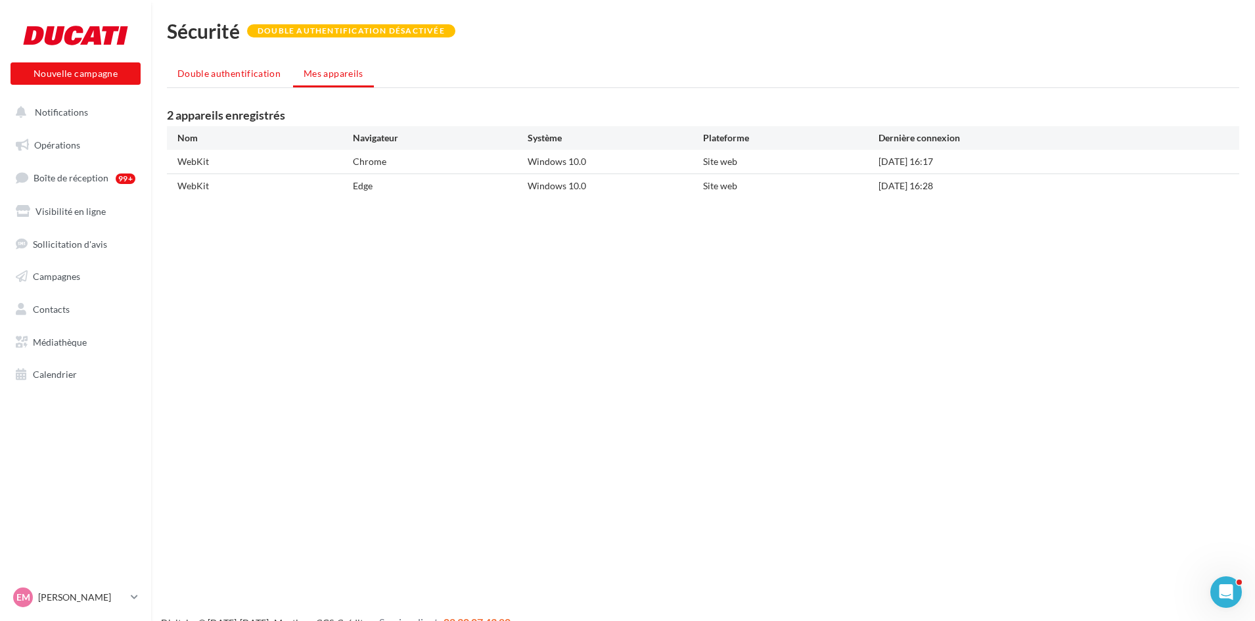
click at [250, 80] on li "Double authentification" at bounding box center [229, 74] width 124 height 24
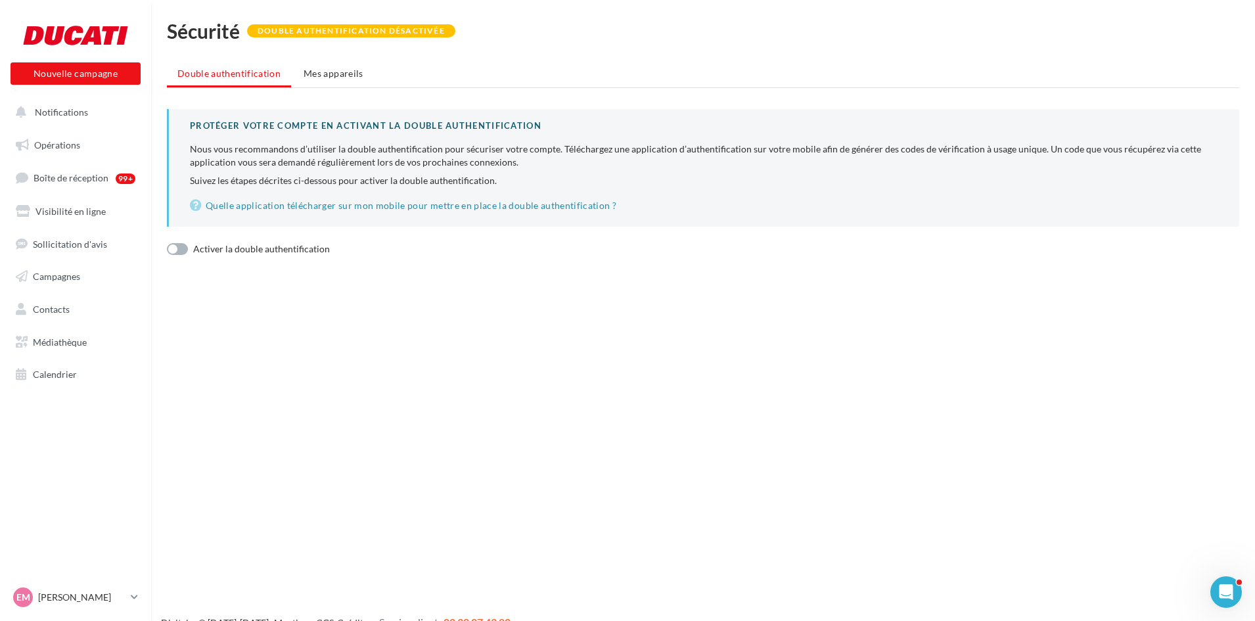
click at [142, 592] on div "EM [PERSON_NAME]-nim-marc" at bounding box center [75, 603] width 151 height 36
click at [124, 592] on p "[PERSON_NAME]" at bounding box center [81, 597] width 87 height 13
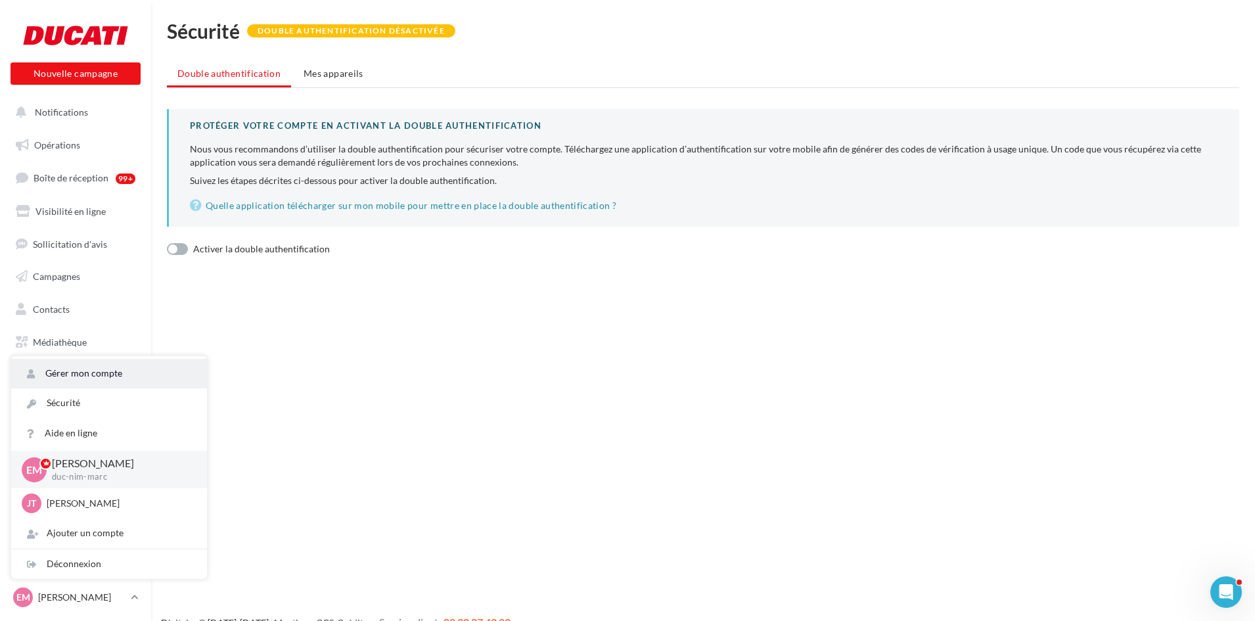
click at [93, 383] on link "Gérer mon compte" at bounding box center [109, 374] width 196 height 30
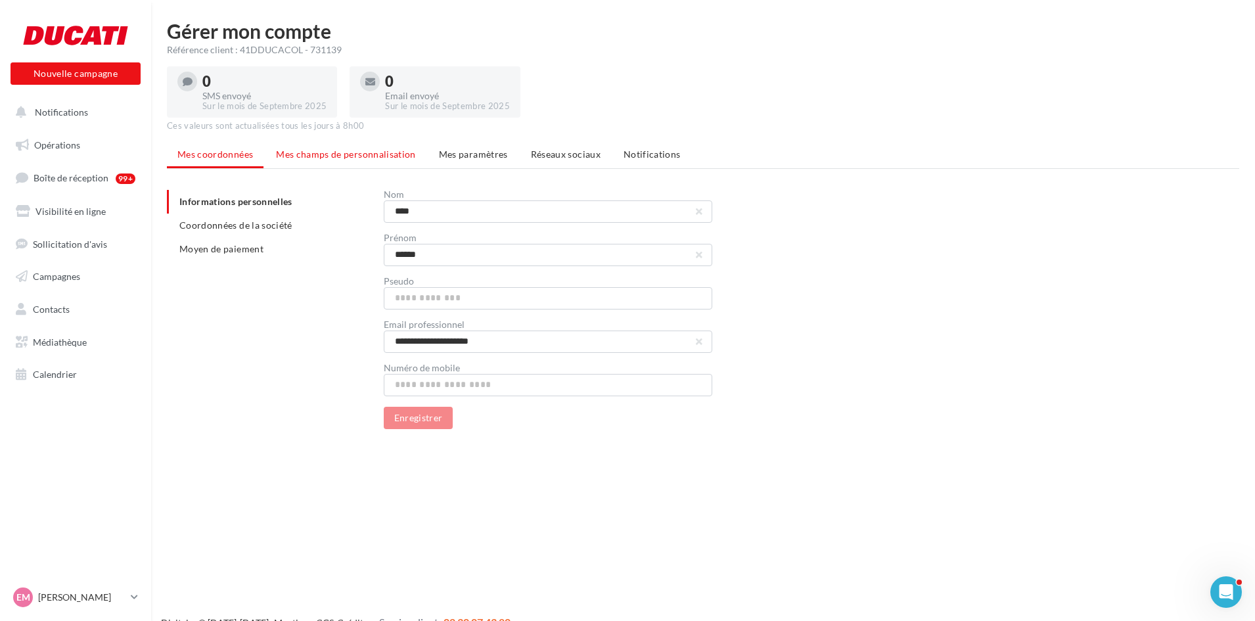
click at [314, 152] on span "Mes champs de personnalisation" at bounding box center [346, 153] width 140 height 11
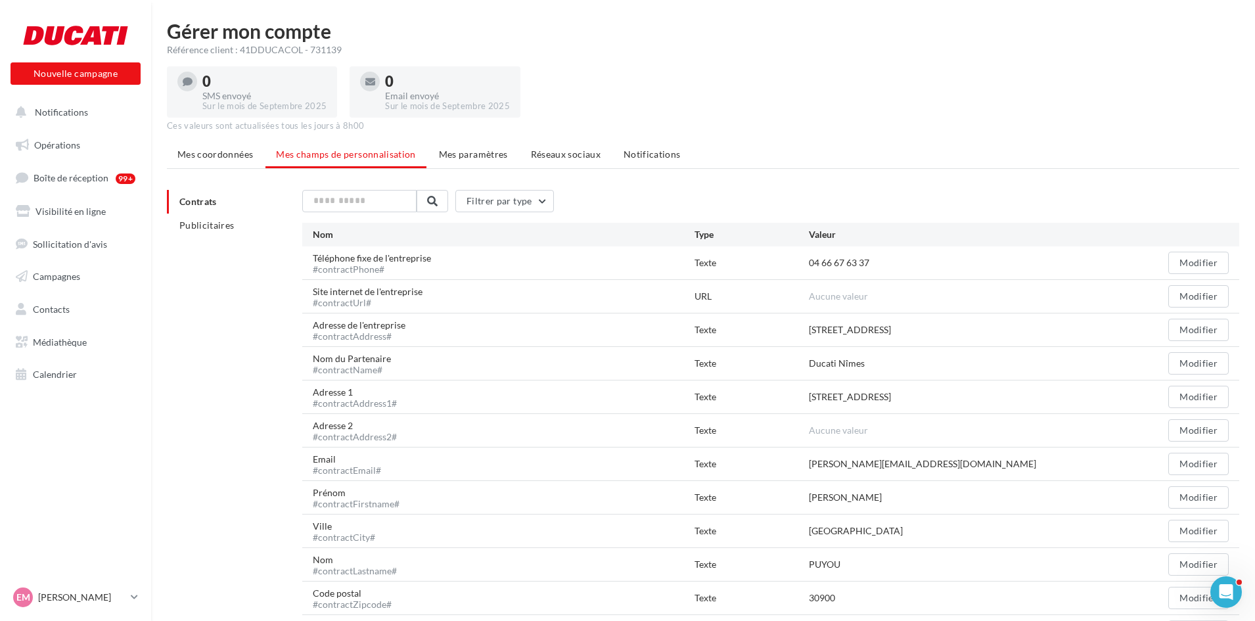
scroll to position [117, 0]
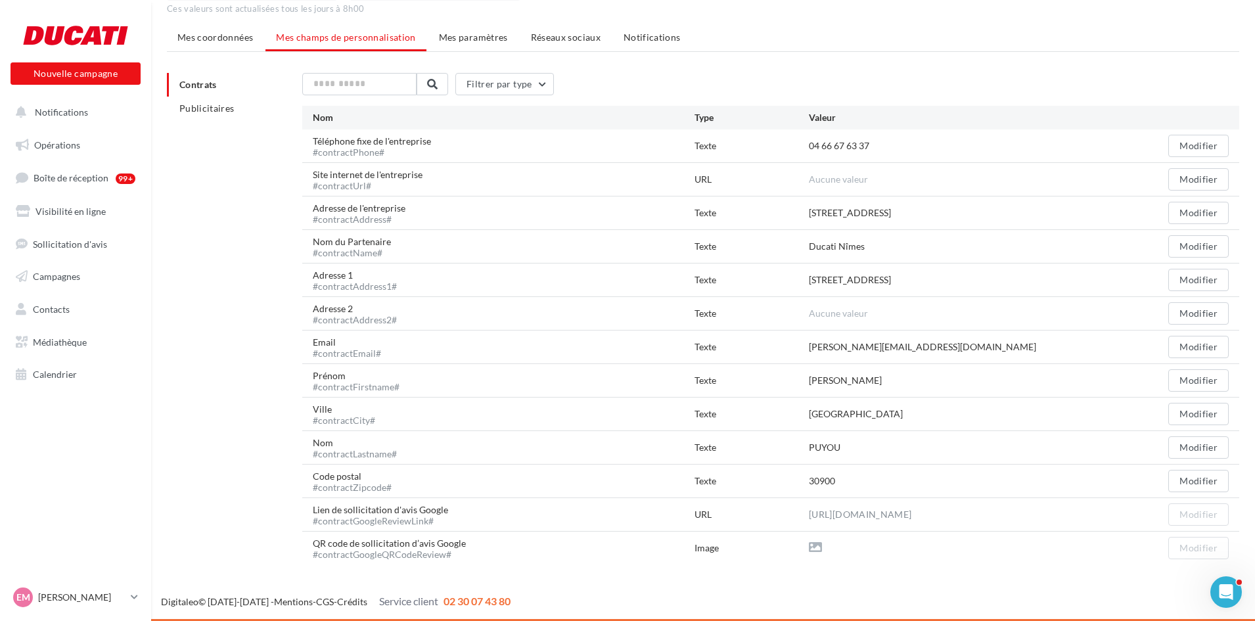
click at [821, 451] on div "PUYOU" at bounding box center [825, 447] width 32 height 13
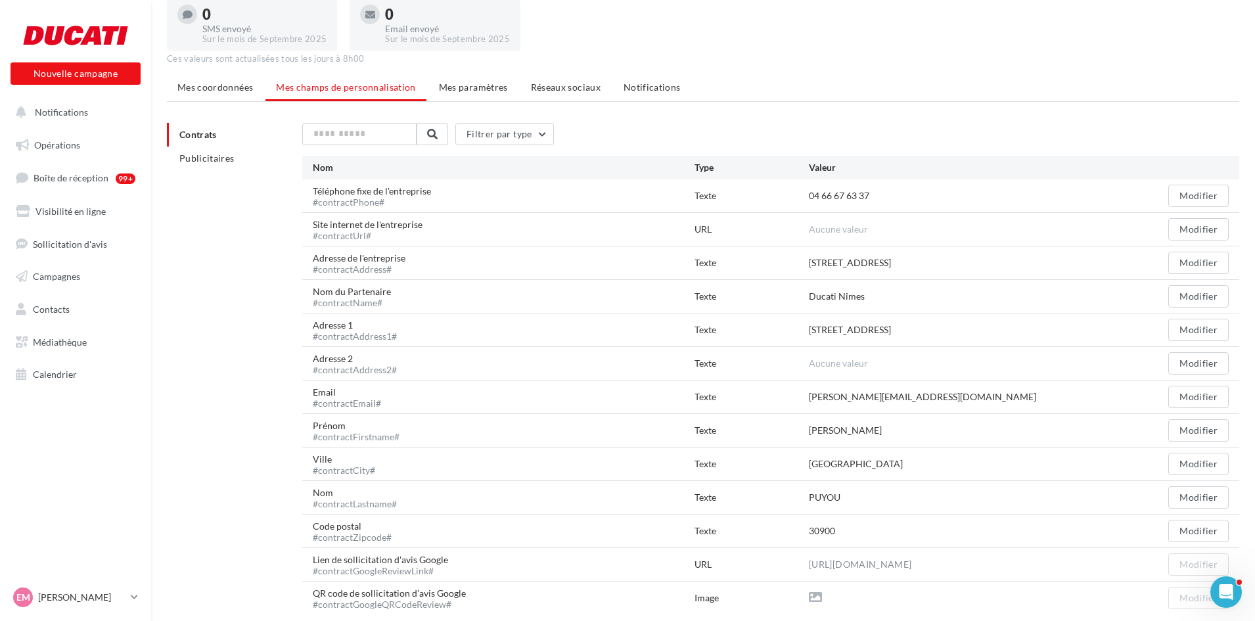
scroll to position [0, 0]
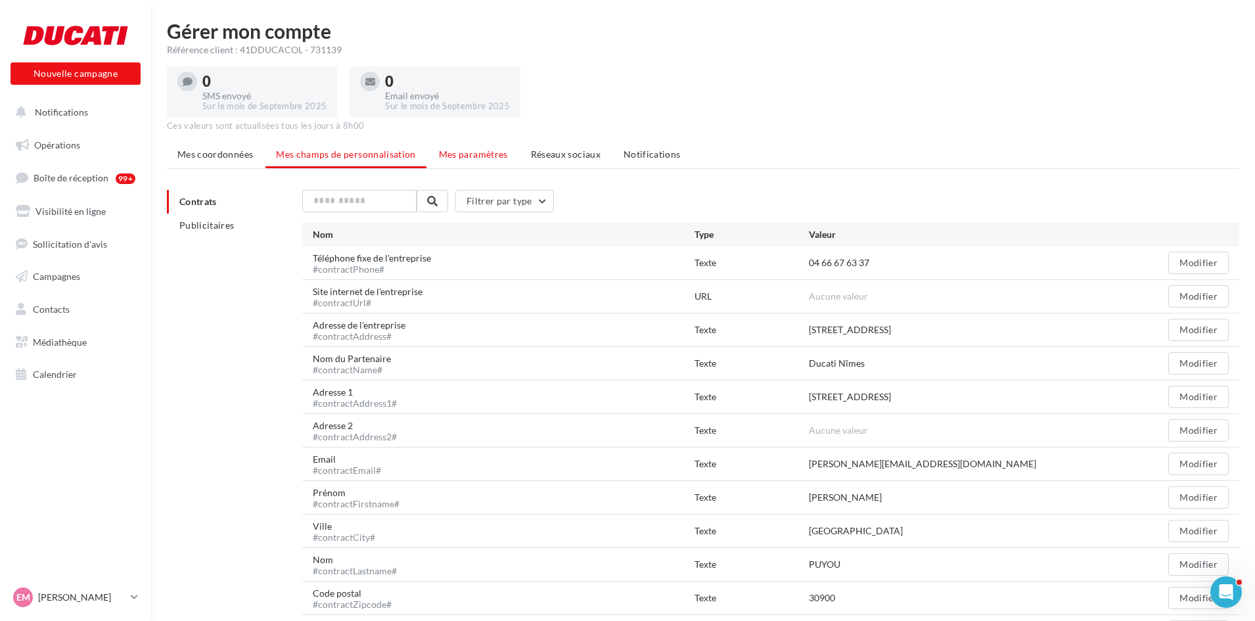
click at [444, 149] on span "Mes paramètres" at bounding box center [473, 153] width 69 height 11
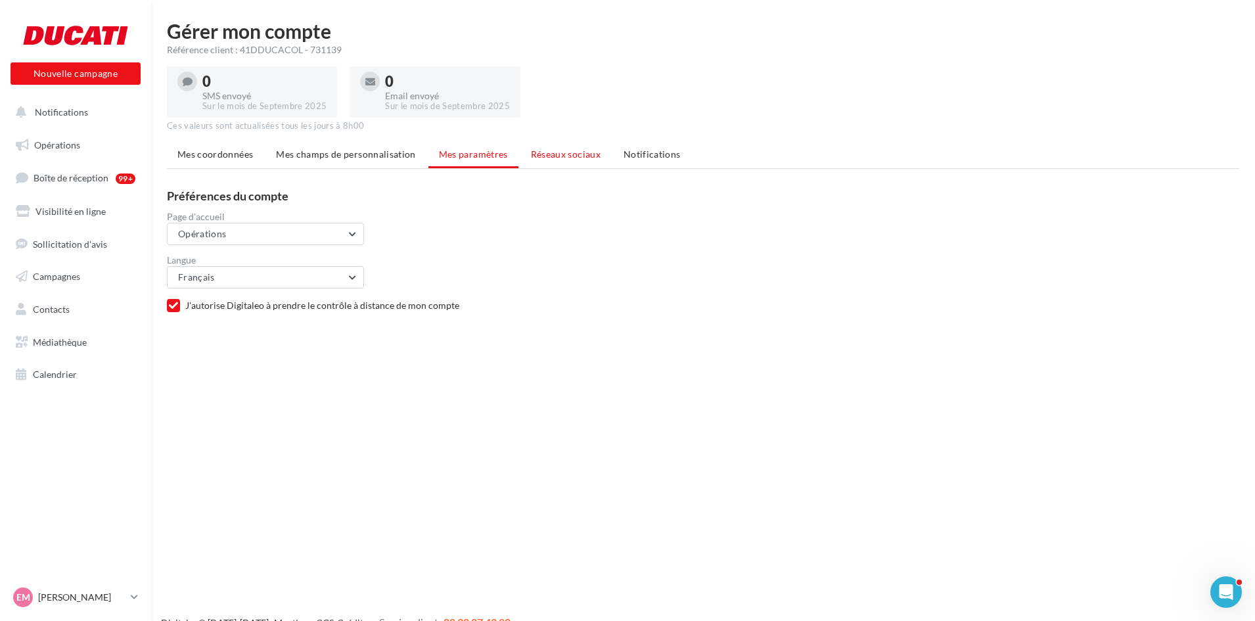
click at [570, 152] on span "Réseaux sociaux" at bounding box center [566, 153] width 70 height 11
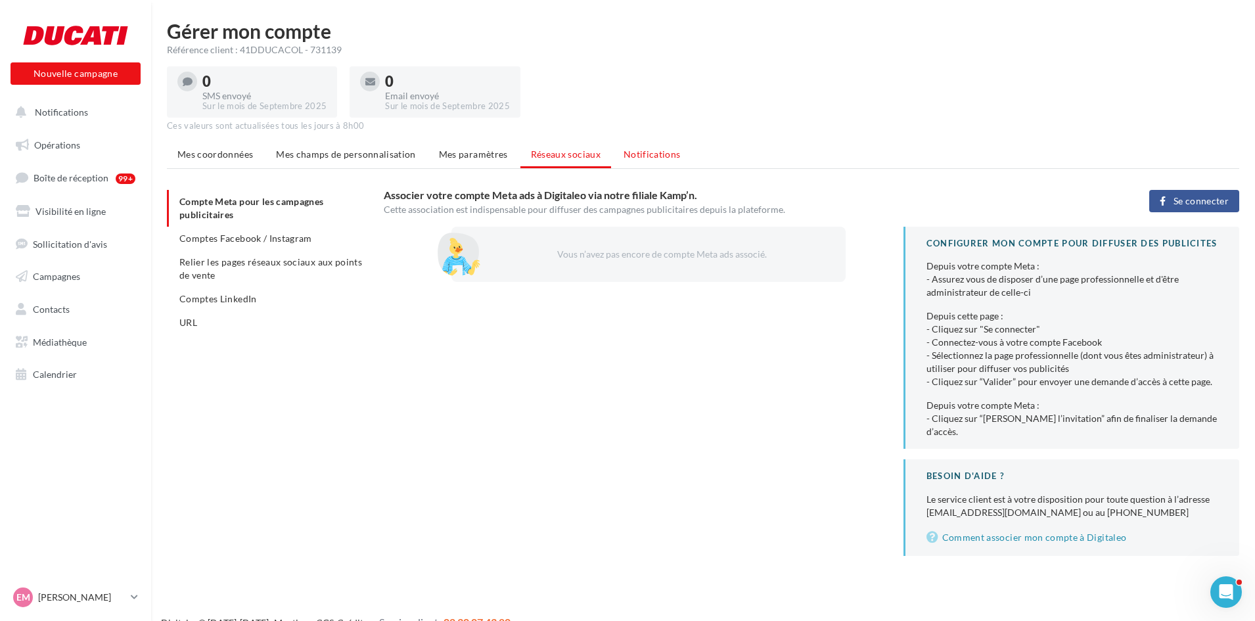
click at [654, 149] on span "Notifications" at bounding box center [652, 153] width 57 height 11
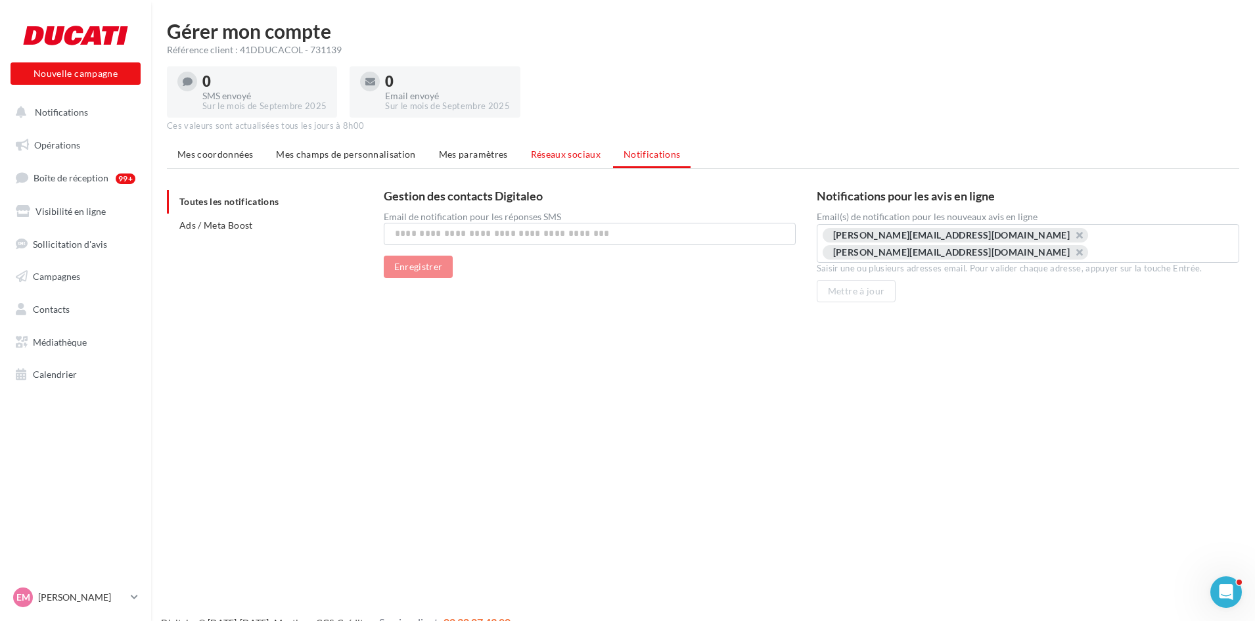
click at [558, 152] on span "Réseaux sociaux" at bounding box center [566, 153] width 70 height 11
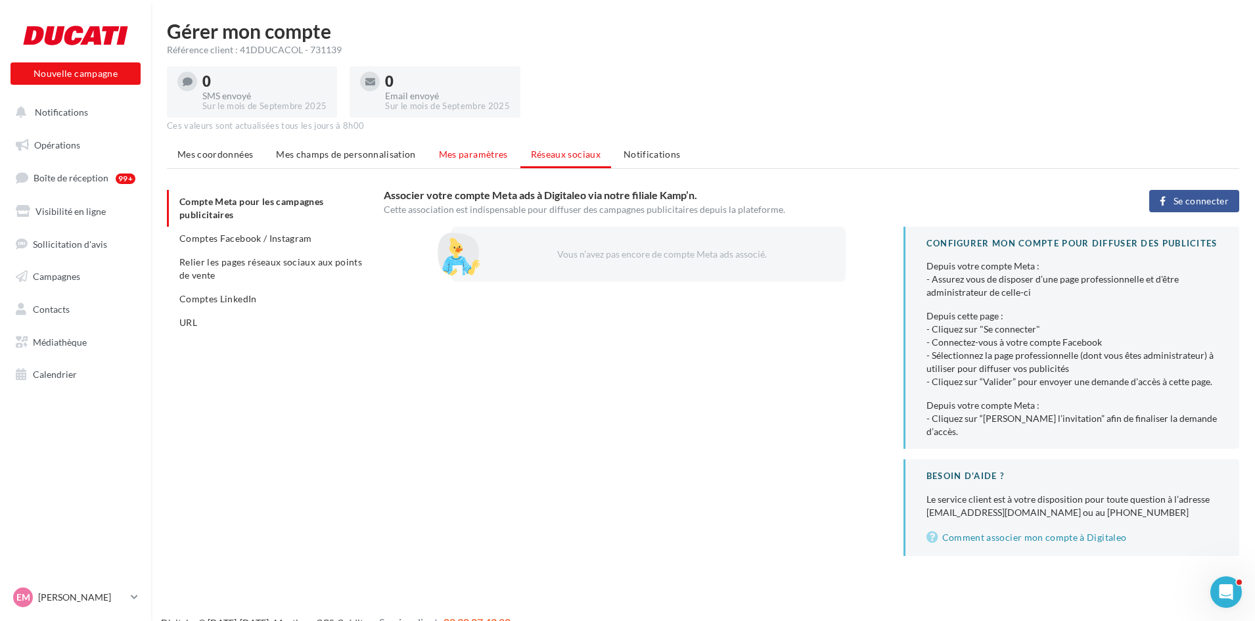
click at [453, 147] on li "Mes paramètres" at bounding box center [473, 155] width 90 height 24
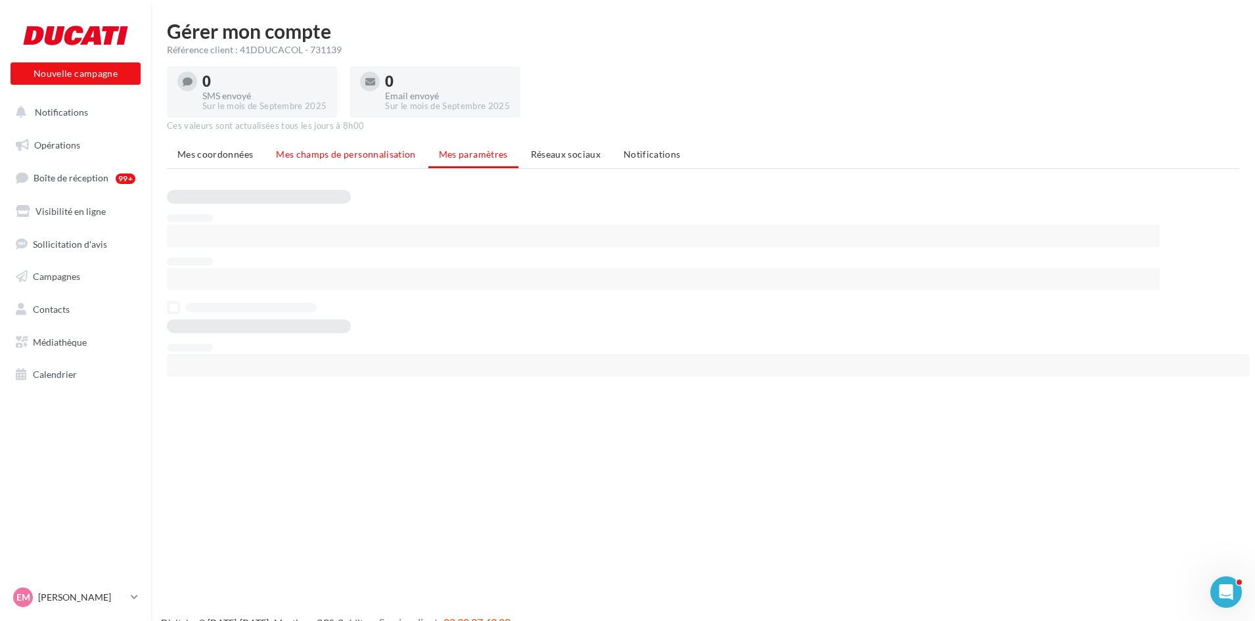
click at [371, 154] on span "Mes champs de personnalisation" at bounding box center [346, 153] width 140 height 11
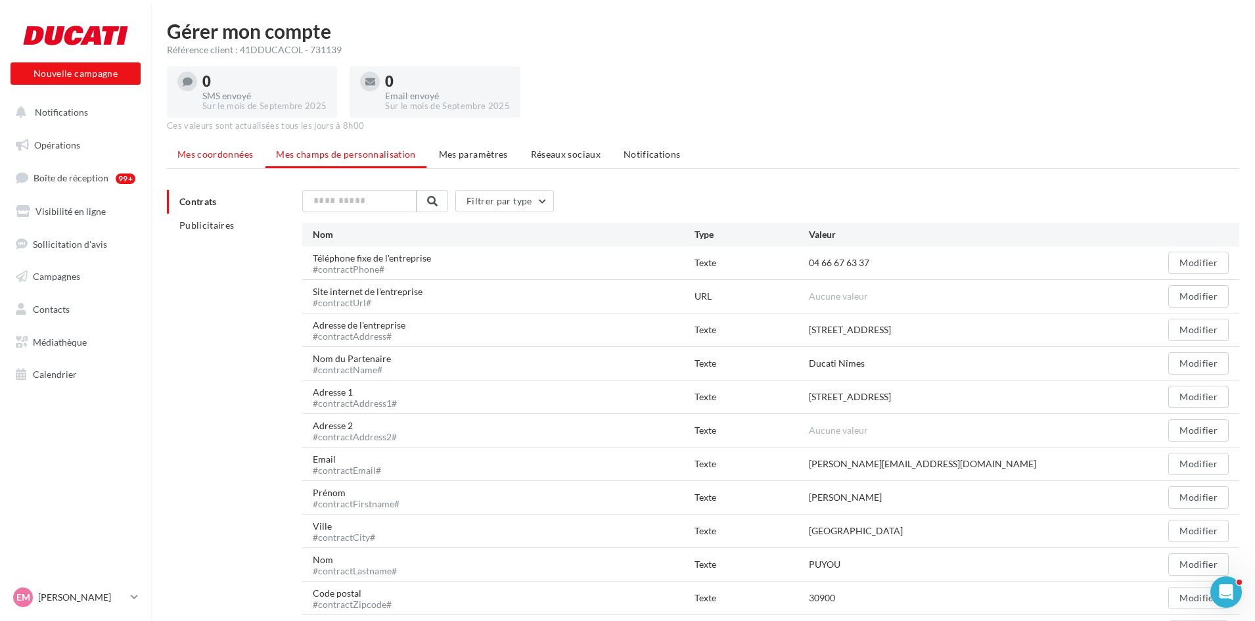
click at [253, 160] on li "Mes coordonnées" at bounding box center [215, 155] width 97 height 24
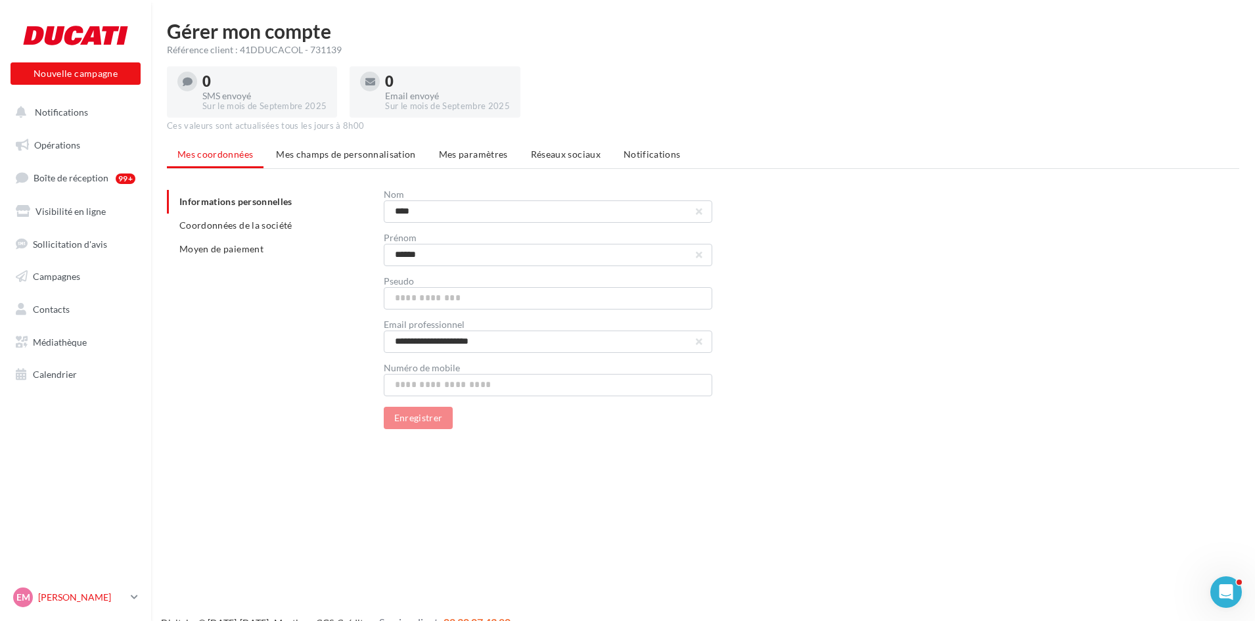
click at [130, 589] on link "EM [PERSON_NAME]-nim-marc" at bounding box center [76, 597] width 130 height 25
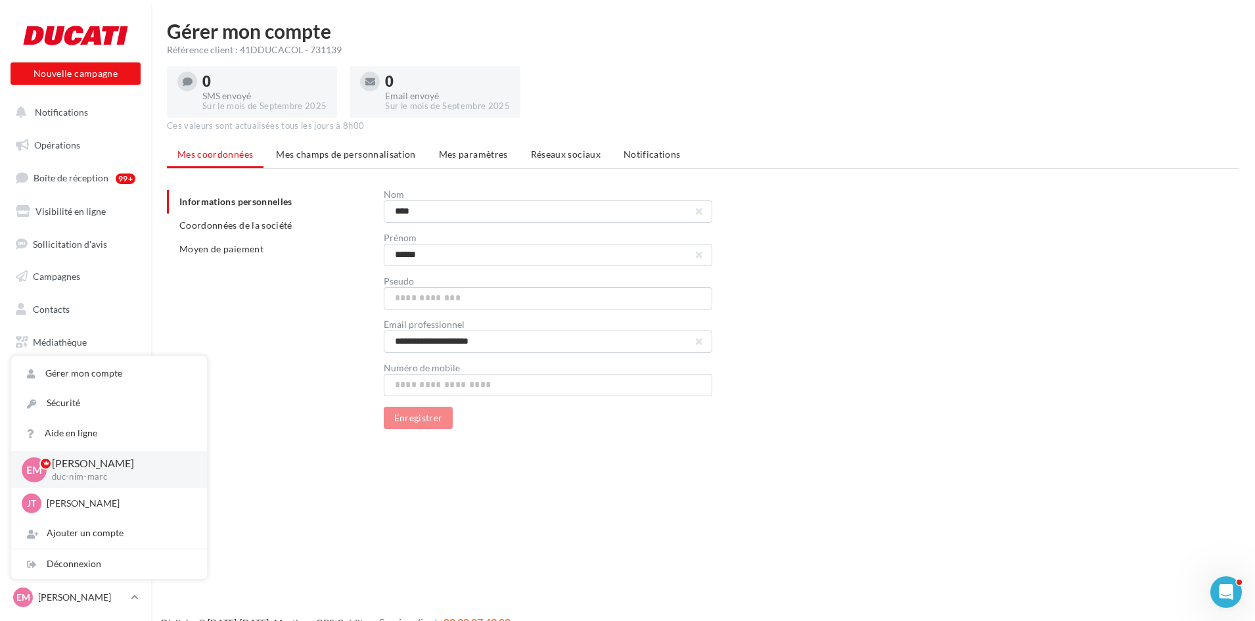
click at [200, 304] on div "**********" at bounding box center [708, 309] width 1083 height 239
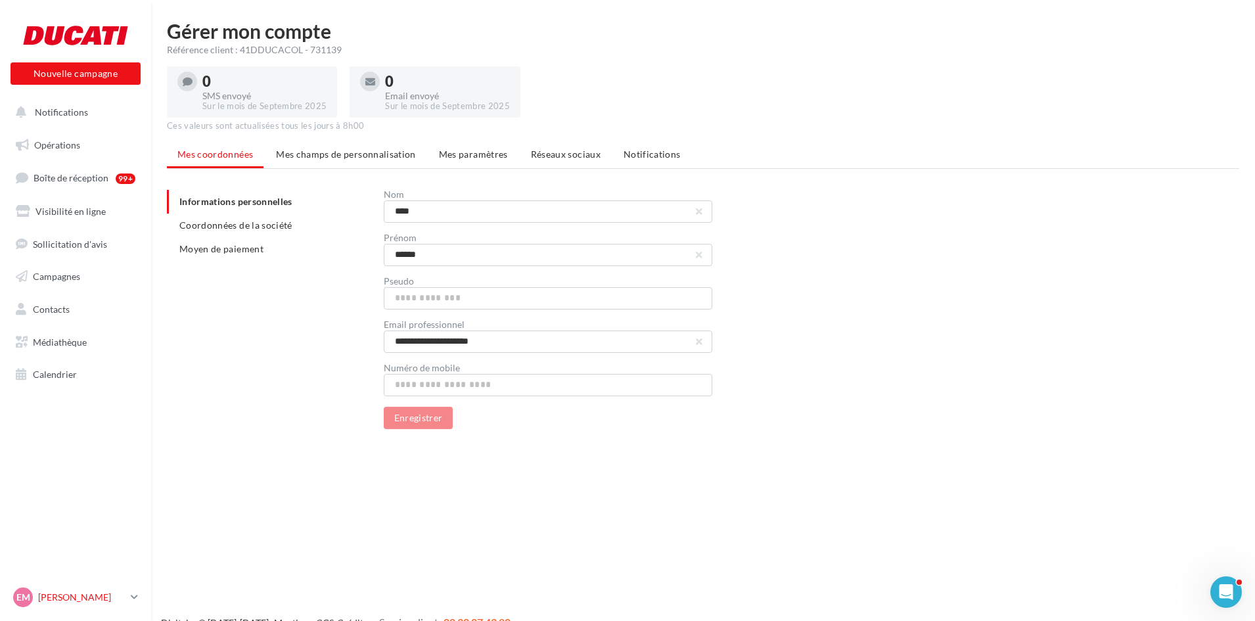
click at [131, 592] on icon at bounding box center [134, 596] width 7 height 11
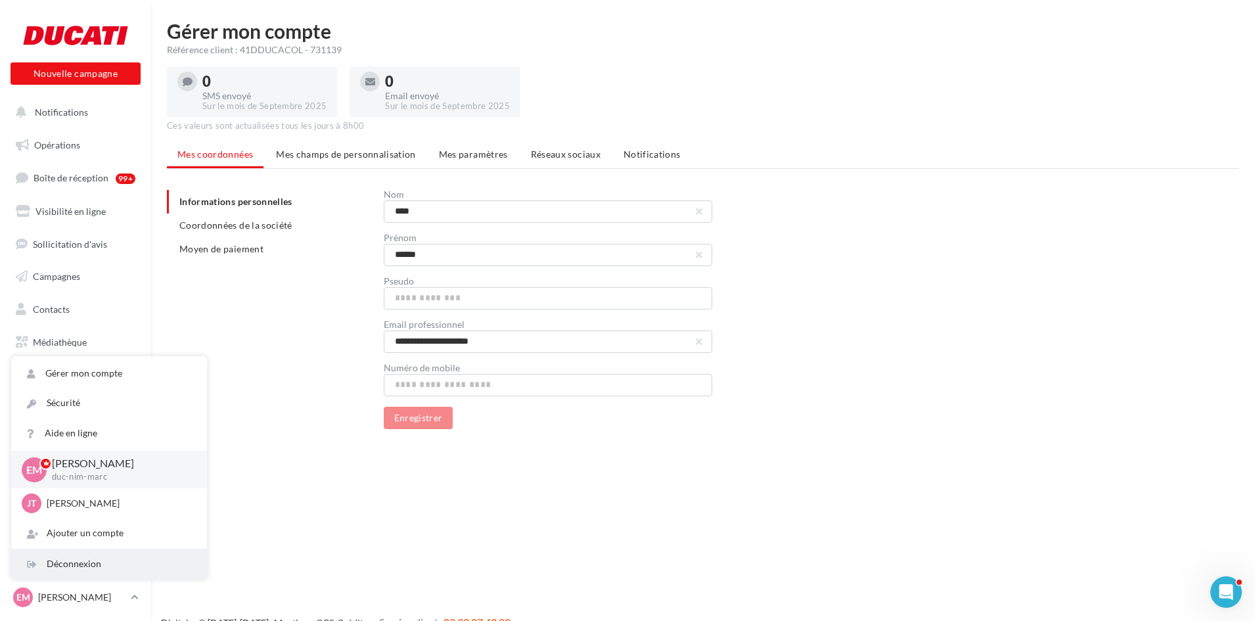
click at [119, 566] on div "Déconnexion" at bounding box center [109, 564] width 196 height 30
